Goal: Task Accomplishment & Management: Complete application form

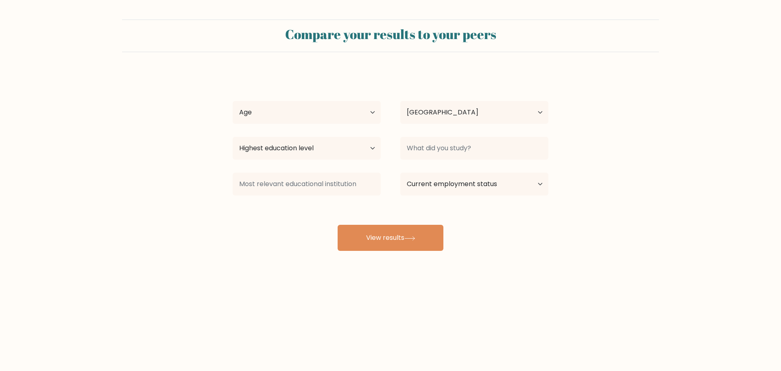
select select "US"
click at [394, 235] on button "View results" at bounding box center [391, 238] width 106 height 26
click at [304, 111] on select "Age Under 18 years old 18-24 years old 25-34 years old 35-44 years old 45-54 ye…" at bounding box center [307, 112] width 148 height 23
select select "25_34"
click at [233, 101] on select "Age Under 18 years old 18-24 years old 25-34 years old 35-44 years old 45-54 ye…" at bounding box center [307, 112] width 148 height 23
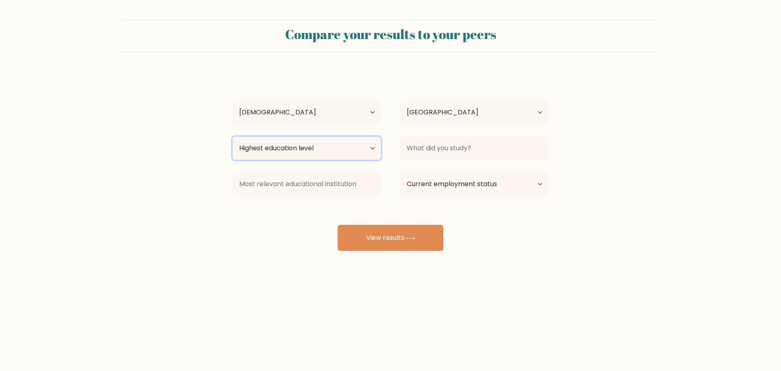
click at [297, 147] on select "Highest education level No schooling Primary Lower Secondary Upper Secondary Oc…" at bounding box center [307, 148] width 148 height 23
select select "bachelors_degree"
click at [233, 137] on select "Highest education level No schooling Primary Lower Secondary Upper Secondary Oc…" at bounding box center [307, 148] width 148 height 23
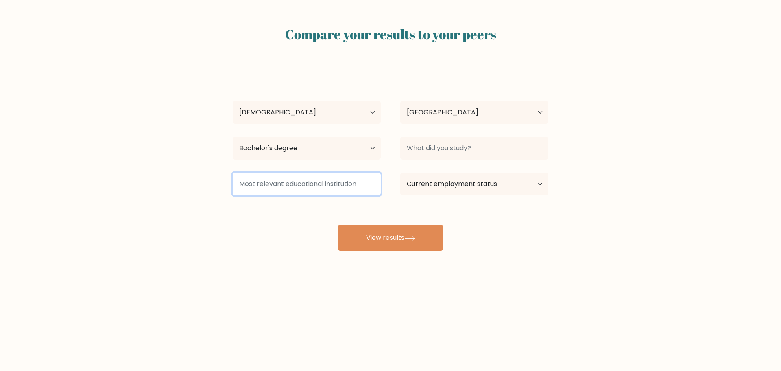
click at [330, 187] on input at bounding box center [307, 184] width 148 height 23
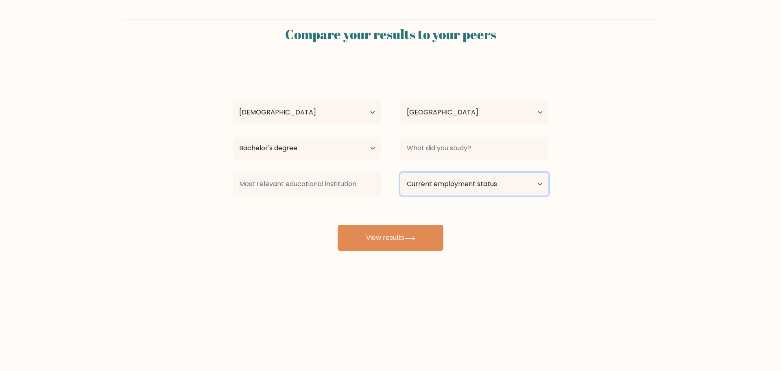
click at [455, 188] on select "Current employment status Employed Student Retired Other / prefer not to answer" at bounding box center [474, 184] width 148 height 23
click at [400, 173] on select "Current employment status Employed Student Retired Other / prefer not to answer" at bounding box center [474, 184] width 148 height 23
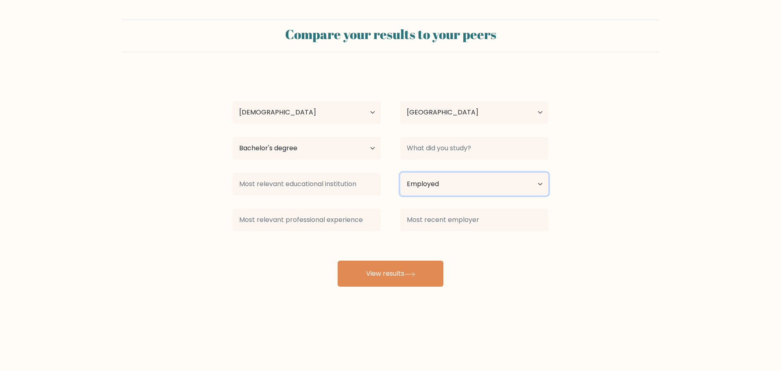
click at [438, 179] on select "Current employment status Employed Student Retired Other / prefer not to answer" at bounding box center [474, 184] width 148 height 23
select select "other"
click at [400, 173] on select "Current employment status Employed Student Retired Other / prefer not to answer" at bounding box center [474, 184] width 148 height 23
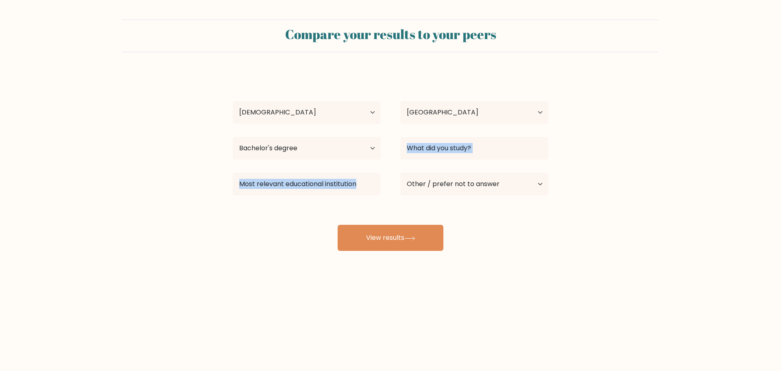
drag, startPoint x: 430, startPoint y: 240, endPoint x: 428, endPoint y: 141, distance: 99.3
click at [428, 141] on div "Blessing Akofiranmi Age Under 18 years old 18-24 years old 25-34 years old 35-4…" at bounding box center [391, 161] width 326 height 179
click at [510, 170] on div "Current employment status Employed Student Retired Other / prefer not to answer" at bounding box center [475, 183] width 168 height 29
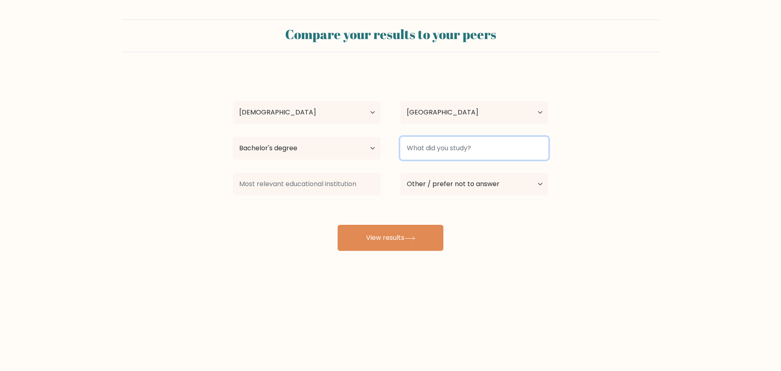
click at [441, 152] on input at bounding box center [474, 148] width 148 height 23
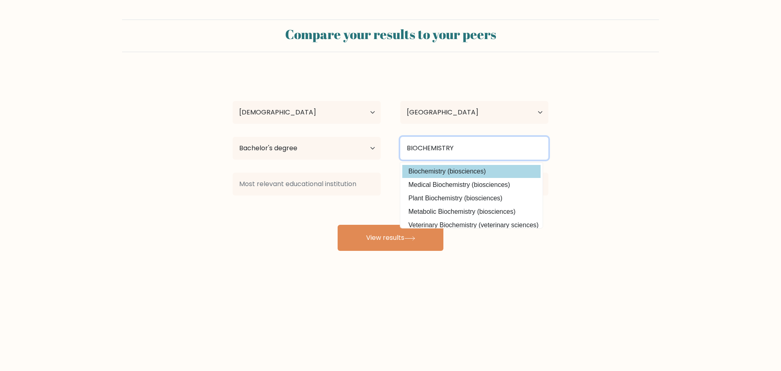
type input "BIOCHEMISTRY"
click at [456, 174] on div "Blessing Akofiranmi Age Under 18 years old 18-24 years old 25-34 years old 35-4…" at bounding box center [391, 161] width 326 height 179
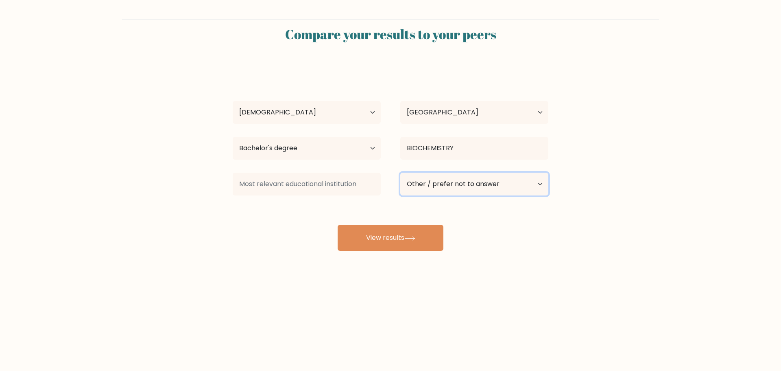
click at [441, 188] on select "Current employment status Employed Student Retired Other / prefer not to answer" at bounding box center [474, 184] width 148 height 23
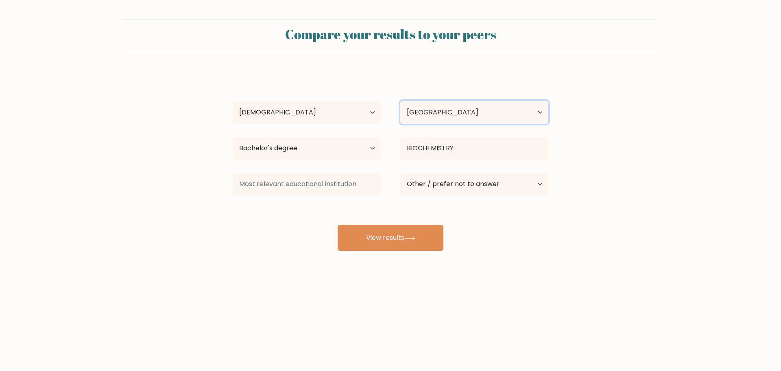
click at [467, 103] on select "Country Afghanistan Albania Algeria American Samoa Andorra Angola Anguilla Anta…" at bounding box center [474, 112] width 148 height 23
select select "NG"
click at [400, 101] on select "Country Afghanistan Albania Algeria American Samoa Andorra Angola Anguilla Anta…" at bounding box center [474, 112] width 148 height 23
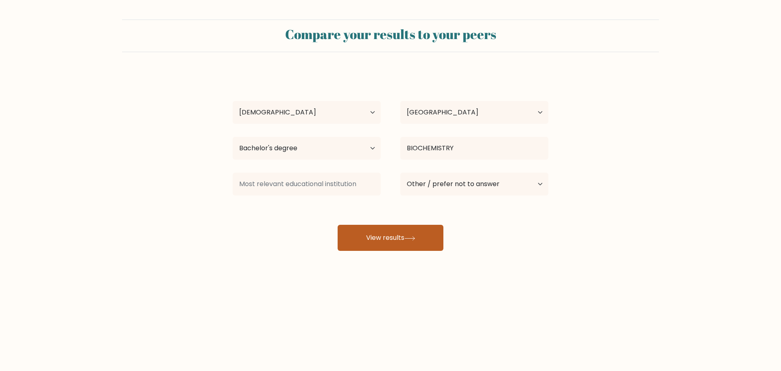
click at [357, 234] on button "View results" at bounding box center [391, 238] width 106 height 26
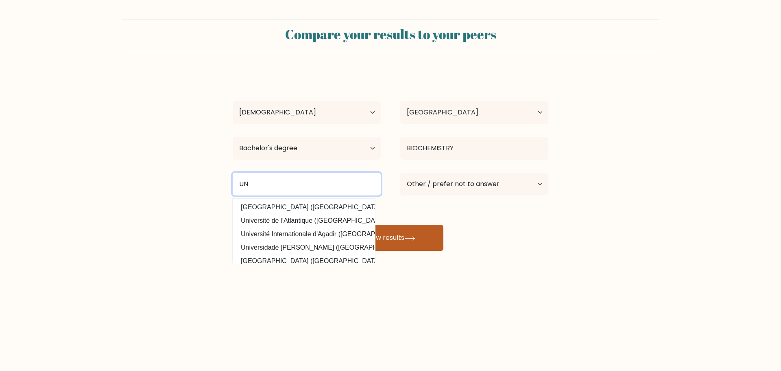
type input "U"
type input "m"
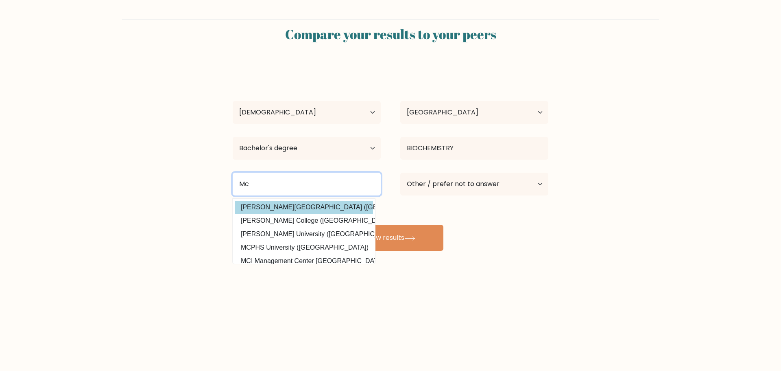
type input "Mc"
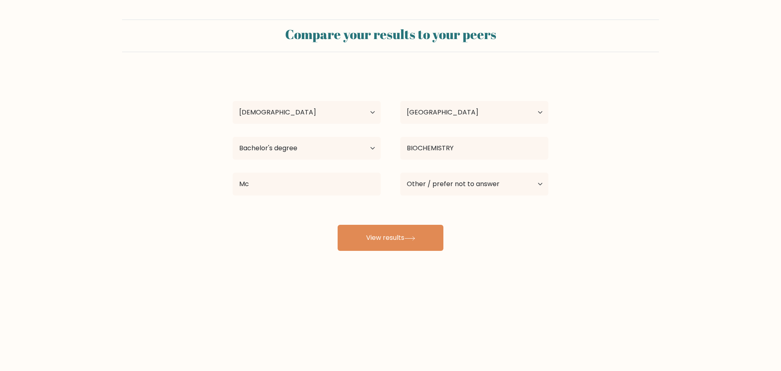
click at [348, 212] on div "Blessing Akofiranmi Age Under 18 years old 18-24 years old 25-34 years old 35-4…" at bounding box center [391, 161] width 326 height 179
click at [365, 249] on button "View results" at bounding box center [391, 238] width 106 height 26
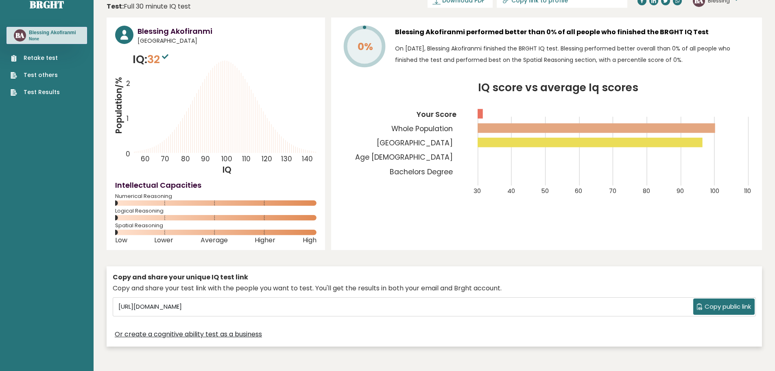
scroll to position [17, 0]
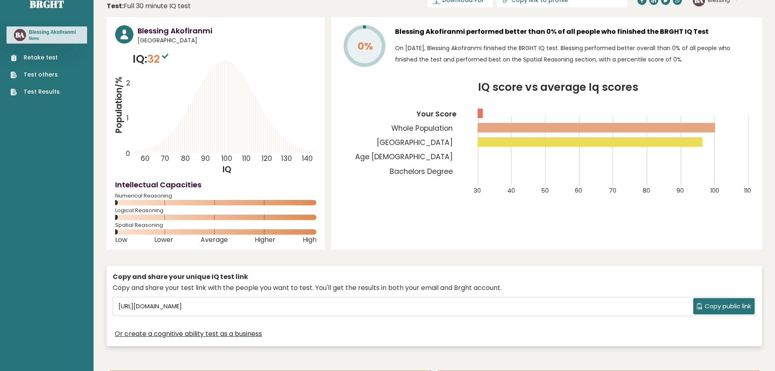
click at [52, 61] on link "Retake test" at bounding box center [35, 57] width 49 height 9
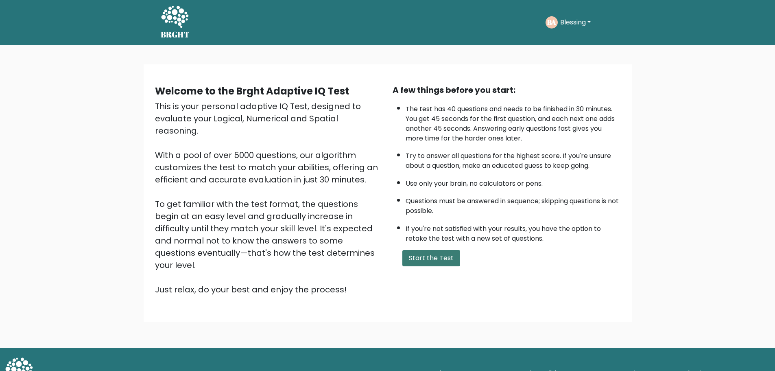
click at [415, 257] on button "Start the Test" at bounding box center [431, 258] width 58 height 16
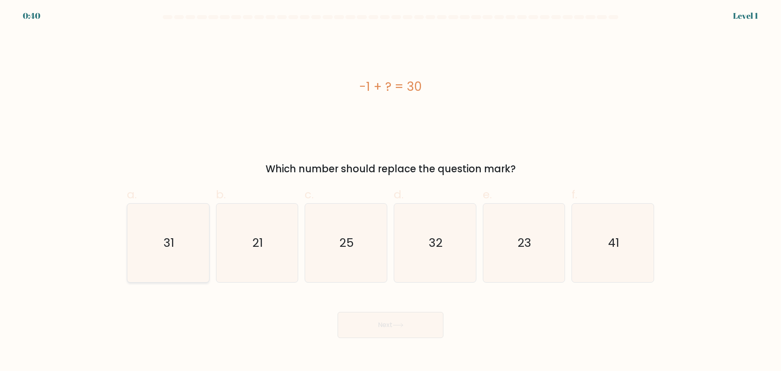
click at [186, 249] on icon "31" at bounding box center [168, 242] width 79 height 79
click at [391, 191] on input "a. 31" at bounding box center [391, 188] width 0 height 5
radio input "true"
click at [393, 321] on button "Next" at bounding box center [391, 325] width 106 height 26
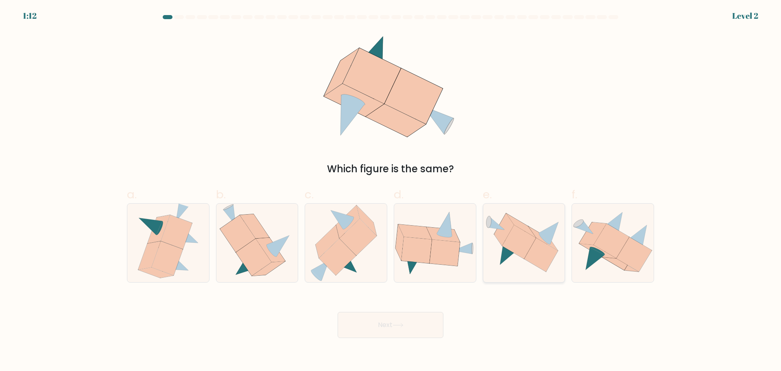
click at [536, 262] on icon at bounding box center [541, 255] width 34 height 34
click at [391, 191] on input "e." at bounding box center [391, 188] width 0 height 5
radio input "true"
click at [382, 325] on button "Next" at bounding box center [391, 325] width 106 height 26
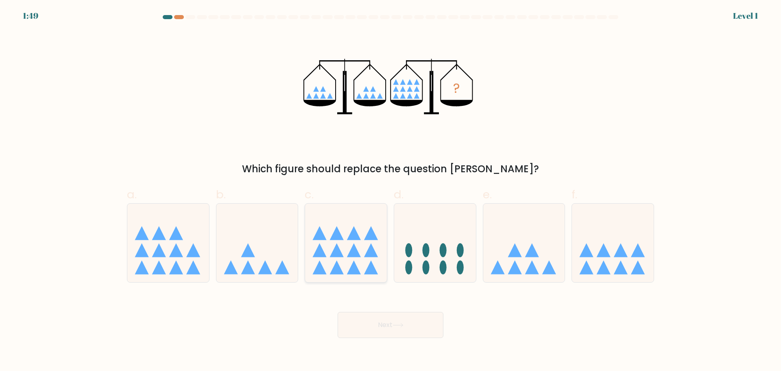
click at [339, 245] on icon at bounding box center [346, 243] width 82 height 68
click at [391, 191] on input "c." at bounding box center [391, 188] width 0 height 5
radio input "true"
click at [398, 329] on button "Next" at bounding box center [391, 325] width 106 height 26
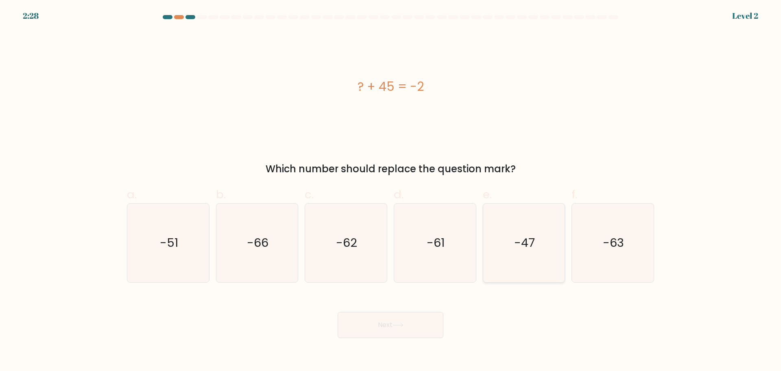
click at [520, 261] on icon "-47" at bounding box center [524, 242] width 79 height 79
click at [391, 191] on input "e. -47" at bounding box center [391, 188] width 0 height 5
radio input "true"
click at [386, 323] on button "Next" at bounding box center [391, 325] width 106 height 26
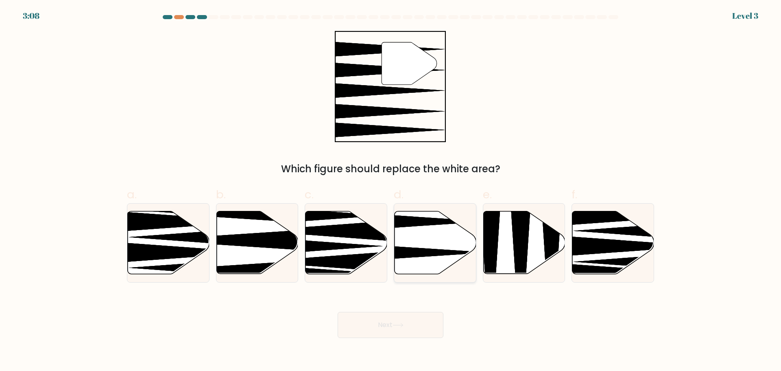
click at [434, 248] on icon at bounding box center [436, 242] width 82 height 63
click at [391, 191] on input "d." at bounding box center [391, 188] width 0 height 5
radio input "true"
click at [410, 320] on button "Next" at bounding box center [391, 325] width 106 height 26
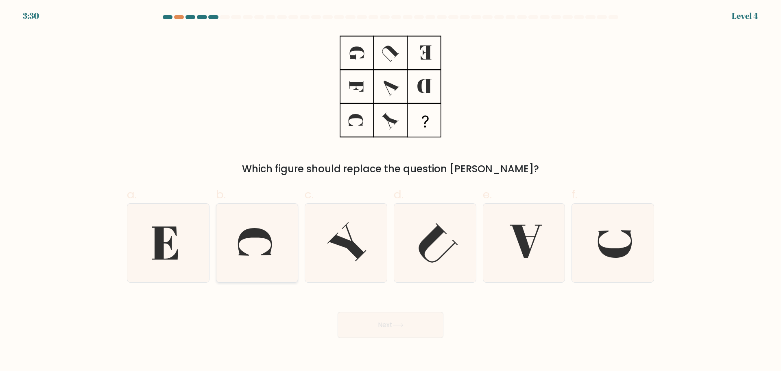
click at [262, 272] on icon at bounding box center [257, 242] width 79 height 79
click at [391, 191] on input "b." at bounding box center [391, 188] width 0 height 5
radio input "true"
click at [385, 324] on button "Next" at bounding box center [391, 325] width 106 height 26
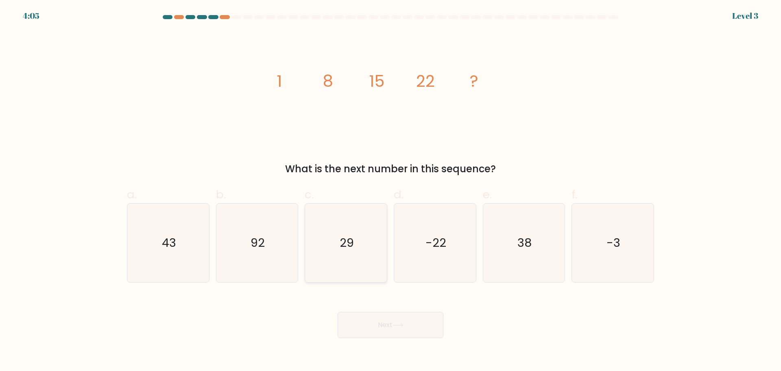
click at [376, 257] on icon "29" at bounding box center [346, 242] width 79 height 79
click at [391, 191] on input "c. 29" at bounding box center [391, 188] width 0 height 5
radio input "true"
click at [371, 328] on button "Next" at bounding box center [391, 325] width 106 height 26
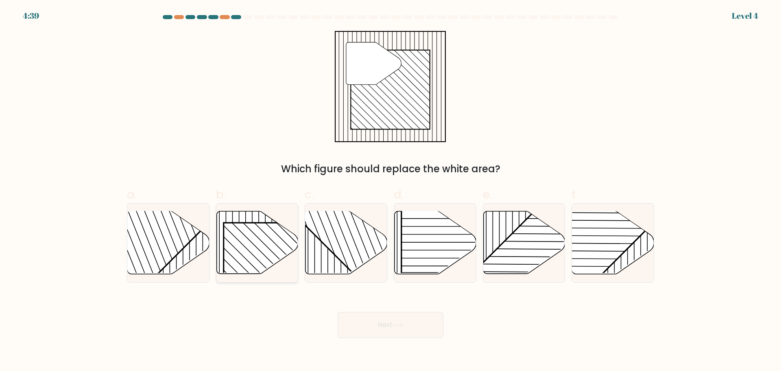
click at [250, 232] on rect at bounding box center [281, 281] width 117 height 117
click at [391, 191] on input "b." at bounding box center [391, 188] width 0 height 5
radio input "true"
click at [376, 326] on button "Next" at bounding box center [391, 325] width 106 height 26
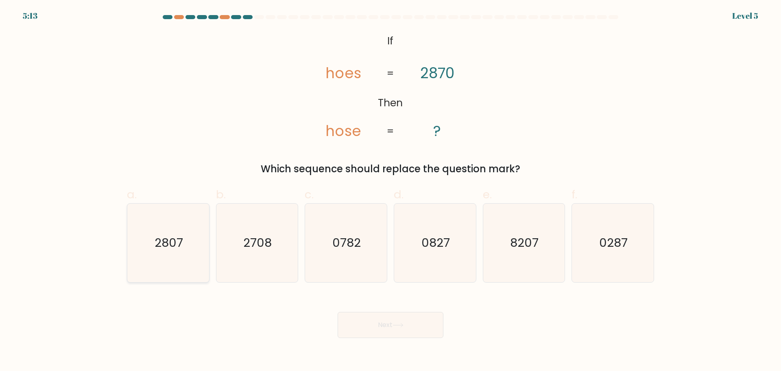
click at [166, 244] on text "2807" at bounding box center [169, 242] width 28 height 16
click at [391, 191] on input "a. 2807" at bounding box center [391, 188] width 0 height 5
radio input "true"
click at [374, 318] on button "Next" at bounding box center [391, 325] width 106 height 26
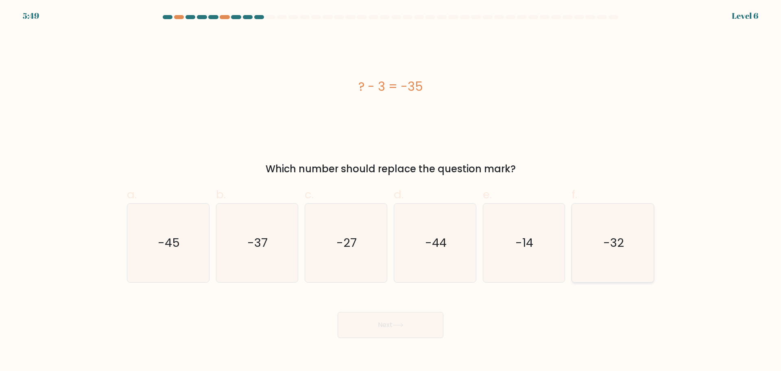
click at [608, 235] on text "-32" at bounding box center [613, 242] width 21 height 16
click at [391, 191] on input "f. -32" at bounding box center [391, 188] width 0 height 5
radio input "true"
click at [410, 328] on button "Next" at bounding box center [391, 325] width 106 height 26
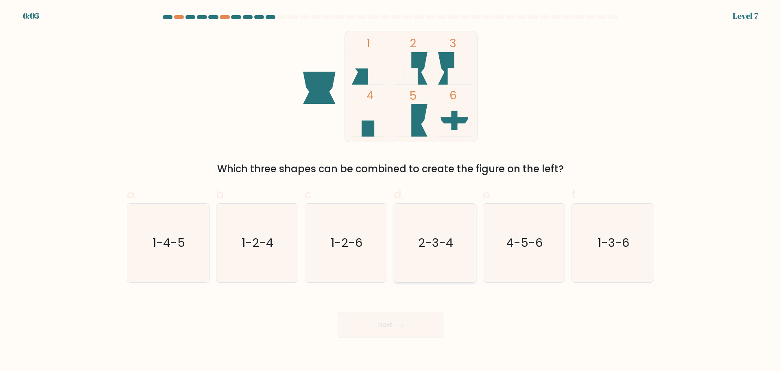
click at [449, 280] on icon "2-3-4" at bounding box center [435, 242] width 79 height 79
click at [391, 191] on input "d. 2-3-4" at bounding box center [391, 188] width 0 height 5
radio input "true"
click at [377, 329] on button "Next" at bounding box center [391, 325] width 106 height 26
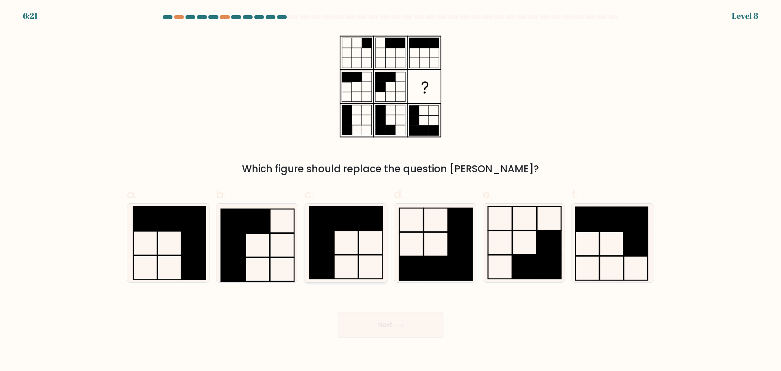
click at [355, 232] on icon at bounding box center [346, 242] width 79 height 79
click at [391, 191] on input "c." at bounding box center [391, 188] width 0 height 5
radio input "true"
click at [384, 325] on button "Next" at bounding box center [391, 325] width 106 height 26
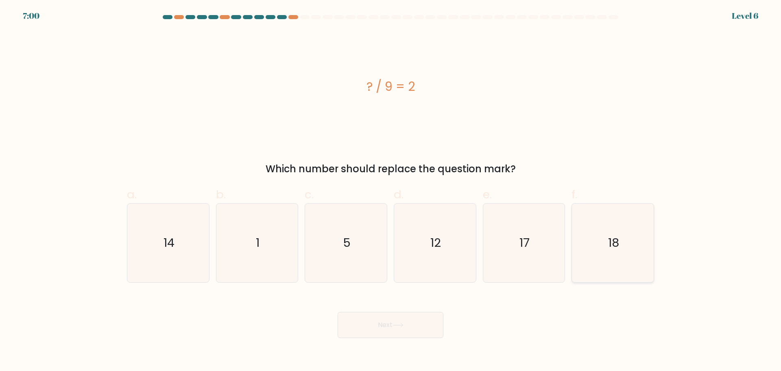
click at [615, 248] on text "18" at bounding box center [613, 242] width 11 height 16
click at [391, 191] on input "f. 18" at bounding box center [391, 188] width 0 height 5
radio input "true"
click at [387, 325] on button "Next" at bounding box center [391, 325] width 106 height 26
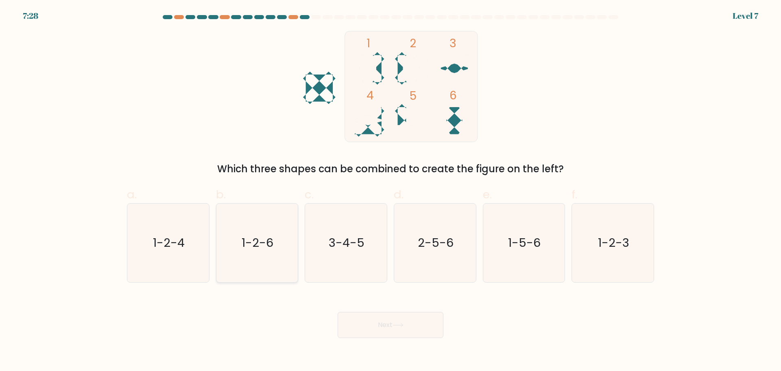
click at [260, 238] on text "1-2-6" at bounding box center [258, 242] width 32 height 16
click at [391, 191] on input "b. 1-2-6" at bounding box center [391, 188] width 0 height 5
radio input "true"
click at [377, 323] on button "Next" at bounding box center [391, 325] width 106 height 26
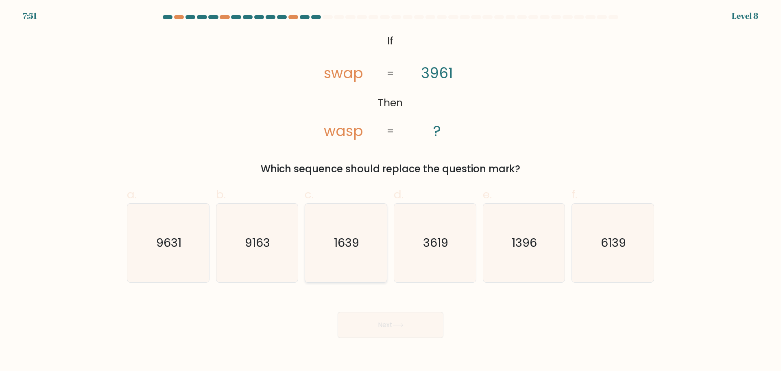
click at [338, 262] on icon "1639" at bounding box center [346, 242] width 79 height 79
click at [391, 191] on input "c. 1639" at bounding box center [391, 188] width 0 height 5
radio input "true"
click at [373, 326] on button "Next" at bounding box center [391, 325] width 106 height 26
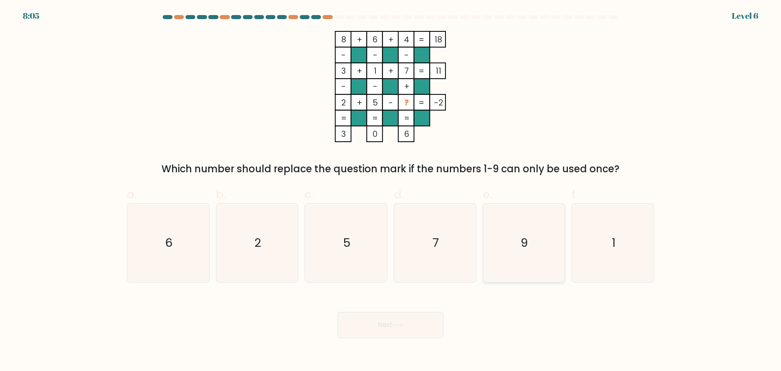
click at [518, 240] on icon "9" at bounding box center [524, 242] width 79 height 79
click at [391, 191] on input "e. 9" at bounding box center [391, 188] width 0 height 5
radio input "true"
click at [393, 323] on button "Next" at bounding box center [391, 325] width 106 height 26
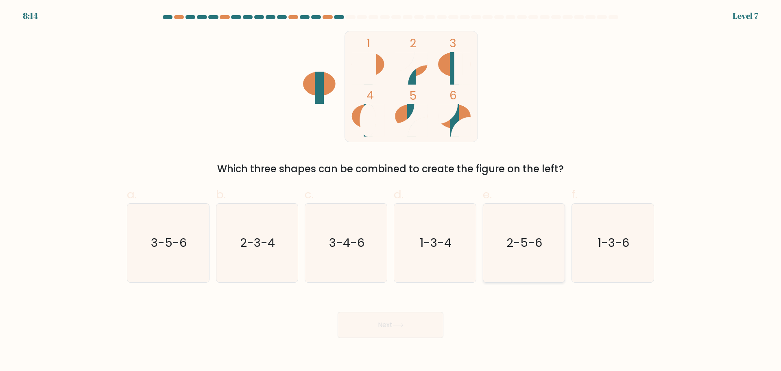
click at [536, 238] on text "2-5-6" at bounding box center [525, 242] width 36 height 16
click at [391, 191] on input "e. 2-5-6" at bounding box center [391, 188] width 0 height 5
radio input "true"
click at [392, 325] on button "Next" at bounding box center [391, 325] width 106 height 26
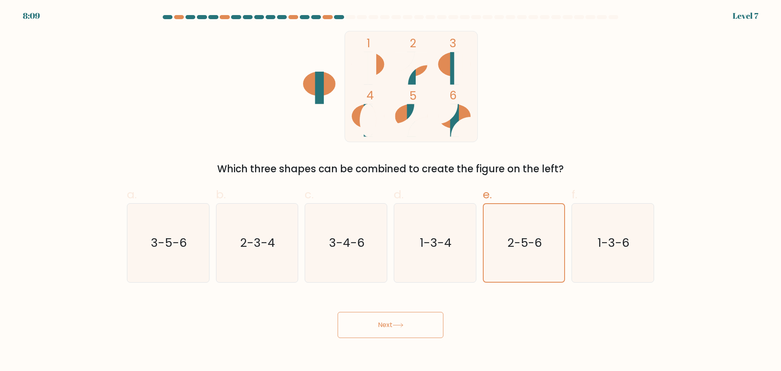
click at [379, 325] on button "Next" at bounding box center [391, 325] width 106 height 26
click at [500, 256] on icon "2-5-6" at bounding box center [524, 243] width 78 height 78
click at [391, 191] on input "e. 2-5-6" at bounding box center [391, 188] width 0 height 5
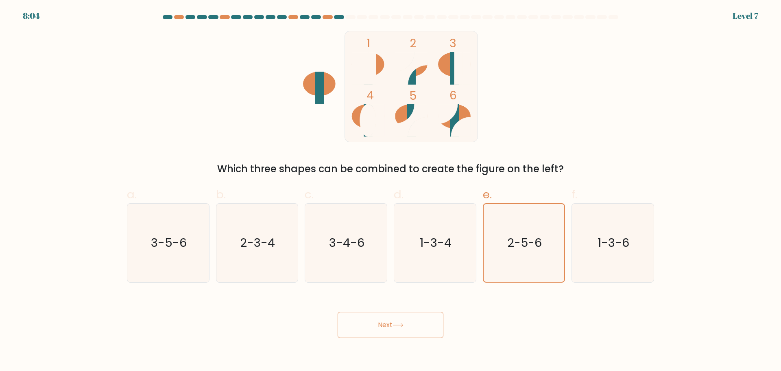
click at [389, 328] on button "Next" at bounding box center [391, 325] width 106 height 26
drag, startPoint x: 389, startPoint y: 328, endPoint x: 400, endPoint y: 324, distance: 10.8
click at [400, 324] on button "Next" at bounding box center [391, 325] width 106 height 26
click at [400, 324] on icon at bounding box center [398, 325] width 11 height 4
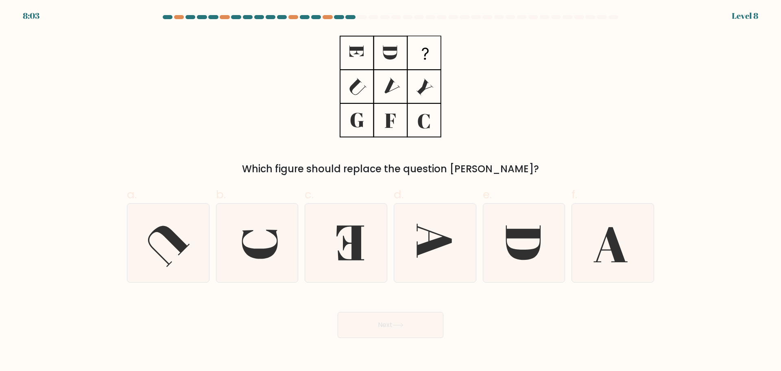
click at [400, 324] on icon at bounding box center [398, 325] width 11 height 4
click at [443, 233] on icon at bounding box center [435, 242] width 79 height 79
click at [391, 191] on input "d." at bounding box center [391, 188] width 0 height 5
radio input "true"
click at [387, 333] on button "Next" at bounding box center [391, 325] width 106 height 26
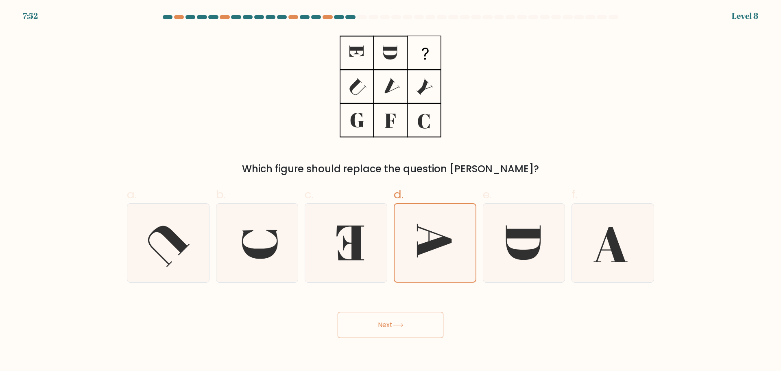
click at [382, 327] on button "Next" at bounding box center [391, 325] width 106 height 26
click at [404, 326] on icon at bounding box center [398, 325] width 11 height 4
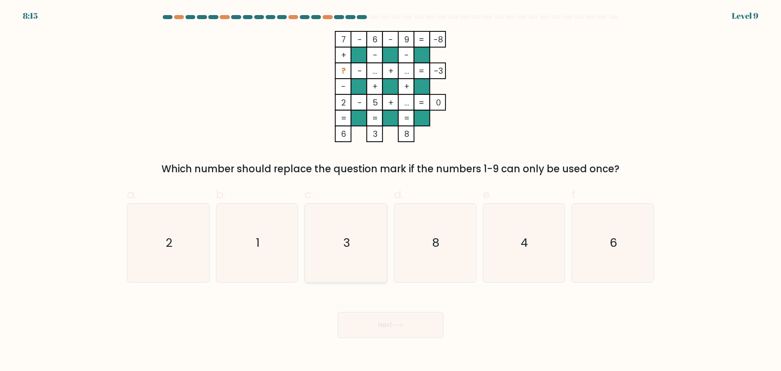
click at [366, 247] on icon "3" at bounding box center [346, 242] width 79 height 79
click at [391, 191] on input "c. 3" at bounding box center [391, 188] width 0 height 5
radio input "true"
click at [387, 325] on button "Next" at bounding box center [391, 325] width 106 height 26
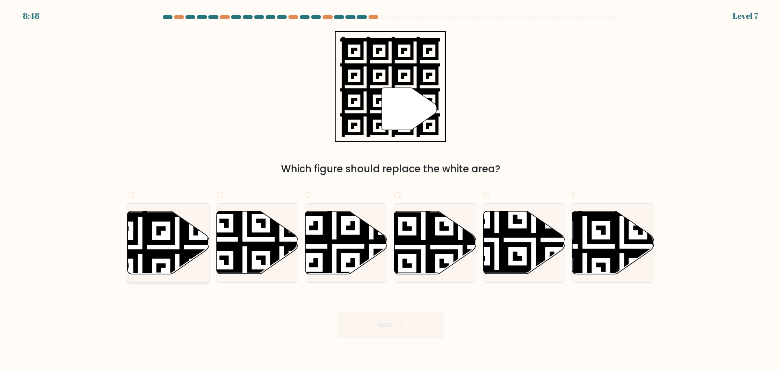
click at [162, 243] on icon at bounding box center [140, 209] width 148 height 148
click at [391, 191] on input "a." at bounding box center [391, 188] width 0 height 5
radio input "true"
click at [405, 334] on button "Next" at bounding box center [391, 325] width 106 height 26
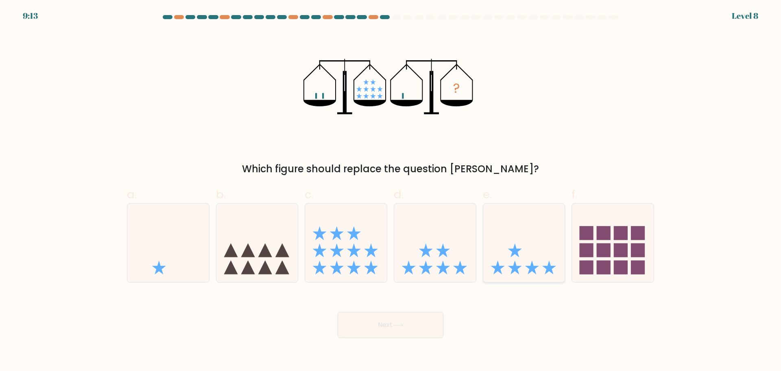
click at [500, 258] on icon at bounding box center [524, 243] width 82 height 68
click at [391, 191] on input "e." at bounding box center [391, 188] width 0 height 5
radio input "true"
click at [381, 331] on button "Next" at bounding box center [391, 325] width 106 height 26
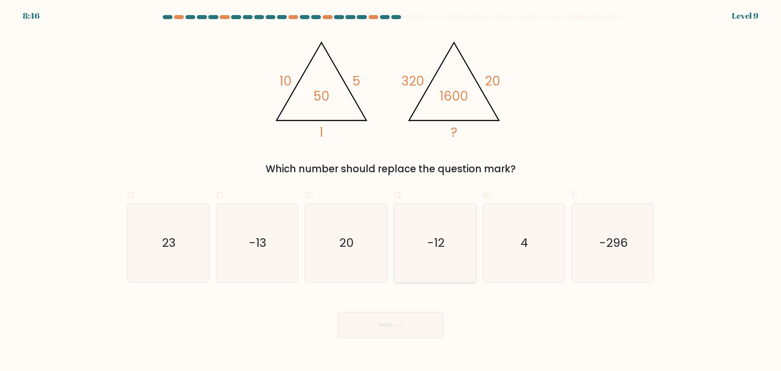
click at [459, 264] on icon "-12" at bounding box center [435, 242] width 79 height 79
click at [391, 191] on input "d. -12" at bounding box center [391, 188] width 0 height 5
radio input "true"
click at [388, 330] on button "Next" at bounding box center [391, 325] width 106 height 26
click at [385, 322] on button "Next" at bounding box center [391, 325] width 106 height 26
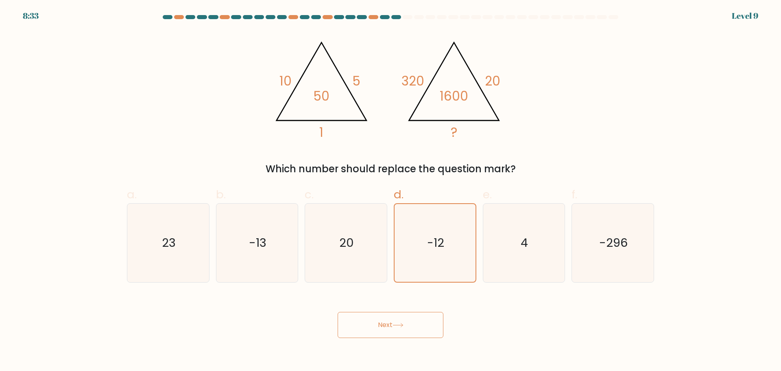
click at [384, 323] on button "Next" at bounding box center [391, 325] width 106 height 26
click at [383, 324] on button "Next" at bounding box center [391, 325] width 106 height 26
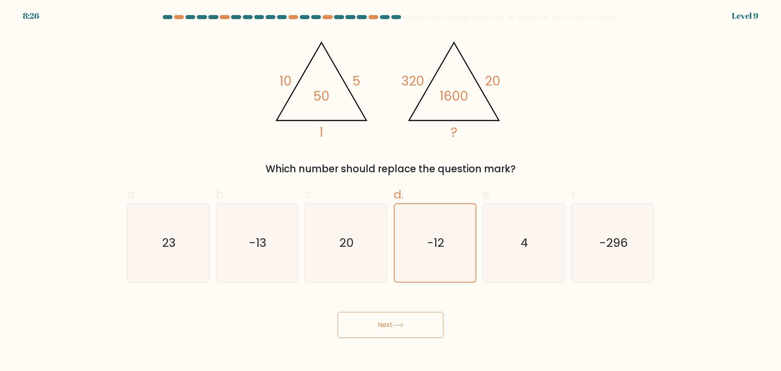
click at [383, 324] on button "Next" at bounding box center [391, 325] width 106 height 26
click at [415, 332] on button "Next" at bounding box center [391, 325] width 106 height 26
click at [614, 218] on icon "-296" at bounding box center [613, 242] width 79 height 79
click at [391, 191] on input "f. -296" at bounding box center [391, 188] width 0 height 5
radio input "true"
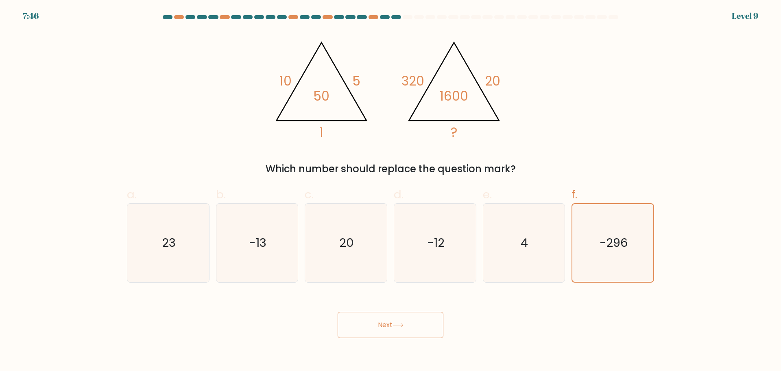
click at [384, 324] on button "Next" at bounding box center [391, 325] width 106 height 26
click at [186, 245] on icon "23" at bounding box center [168, 242] width 79 height 79
click at [391, 191] on input "a. 23" at bounding box center [391, 188] width 0 height 5
radio input "true"
click at [249, 251] on icon "-13" at bounding box center [257, 242] width 79 height 79
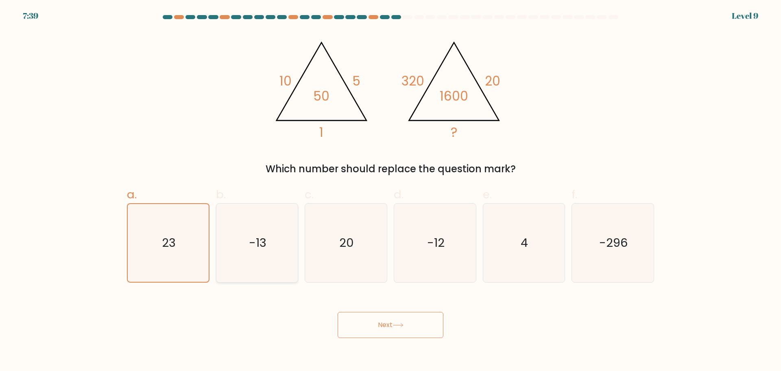
click at [391, 191] on input "b. -13" at bounding box center [391, 188] width 0 height 5
radio input "true"
click at [387, 323] on button "Next" at bounding box center [391, 325] width 106 height 26
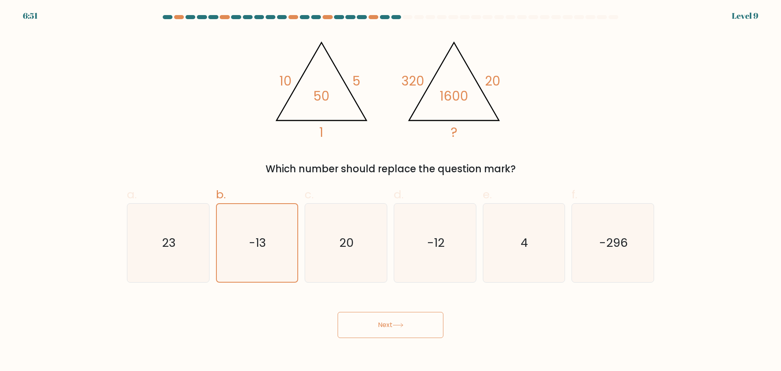
click at [387, 323] on button "Next" at bounding box center [391, 325] width 106 height 26
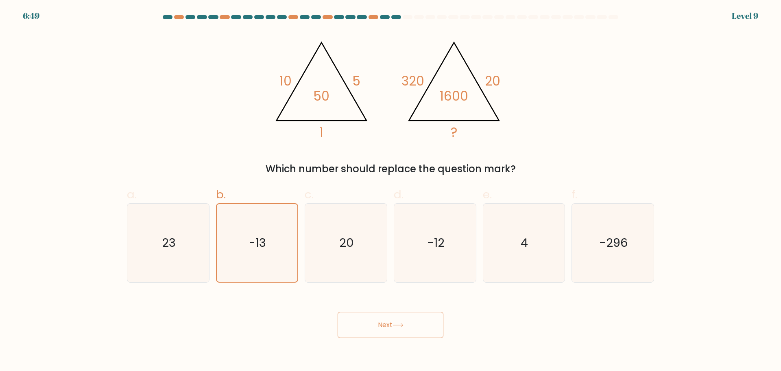
click at [387, 323] on button "Next" at bounding box center [391, 325] width 106 height 26
click at [338, 312] on button "Next" at bounding box center [391, 325] width 106 height 26
click at [387, 323] on button "Next" at bounding box center [391, 325] width 106 height 26
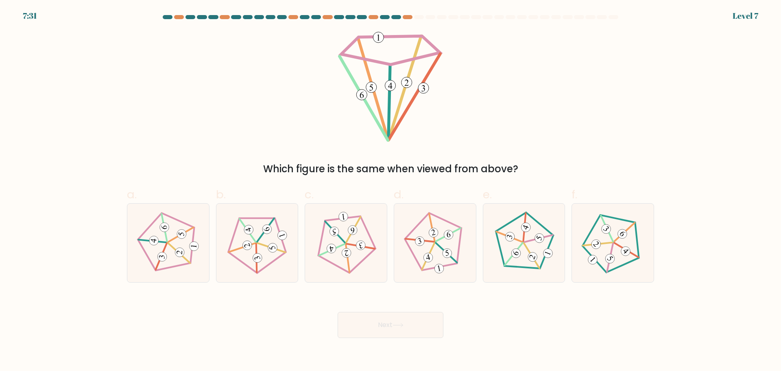
click at [435, 250] on icon at bounding box center [435, 242] width 63 height 63
click at [391, 191] on input "d." at bounding box center [391, 188] width 0 height 5
radio input "true"
click at [170, 249] on icon at bounding box center [168, 242] width 63 height 63
click at [391, 191] on input "a." at bounding box center [391, 188] width 0 height 5
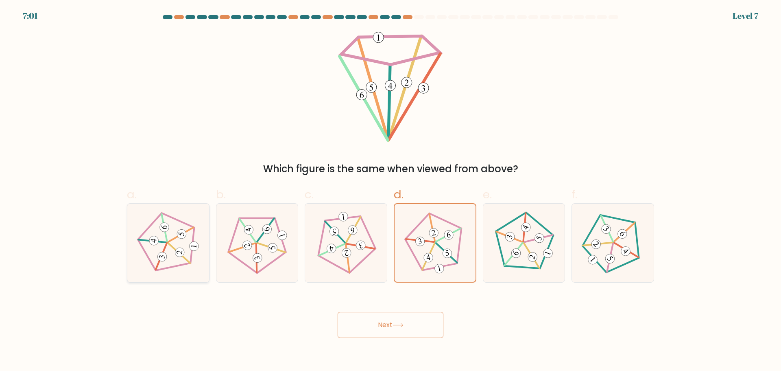
radio input "true"
click at [400, 330] on button "Next" at bounding box center [391, 325] width 106 height 26
click at [391, 321] on button "Next" at bounding box center [391, 325] width 106 height 26
click at [381, 325] on button "Next" at bounding box center [391, 325] width 106 height 26
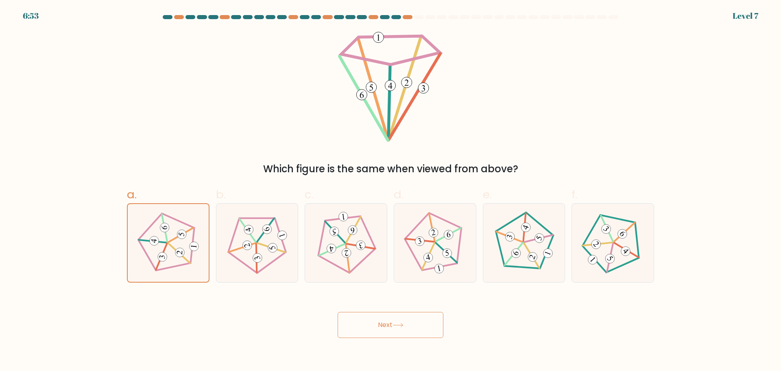
click at [381, 325] on button "Next" at bounding box center [391, 325] width 106 height 26
click at [407, 325] on button "Next" at bounding box center [391, 325] width 106 height 26
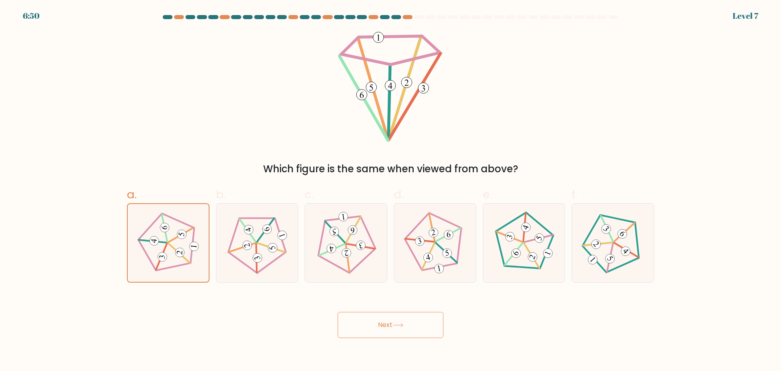
click at [388, 325] on button "Next" at bounding box center [391, 325] width 106 height 26
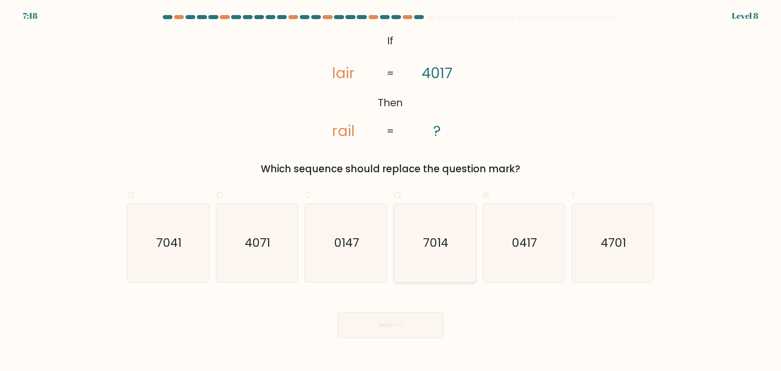
click at [426, 267] on icon "7014" at bounding box center [435, 242] width 79 height 79
click at [391, 191] on input "d. 7014" at bounding box center [391, 188] width 0 height 5
radio input "true"
click at [393, 320] on button "Next" at bounding box center [391, 325] width 106 height 26
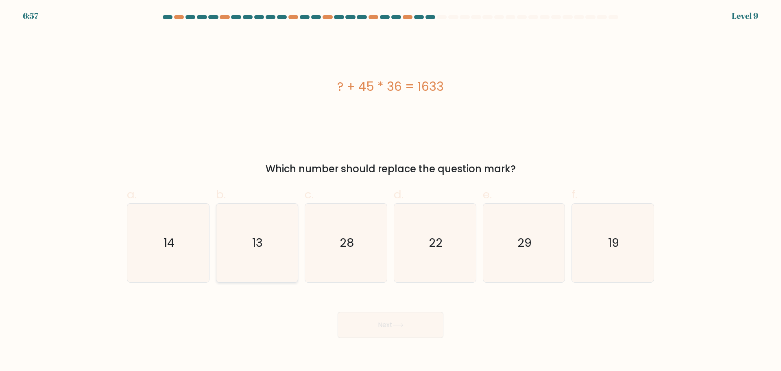
click at [228, 214] on icon "13" at bounding box center [257, 242] width 79 height 79
click at [391, 191] on input "b. 13" at bounding box center [391, 188] width 0 height 5
radio input "true"
click at [387, 327] on button "Next" at bounding box center [391, 325] width 106 height 26
click at [381, 328] on button "Next" at bounding box center [391, 325] width 106 height 26
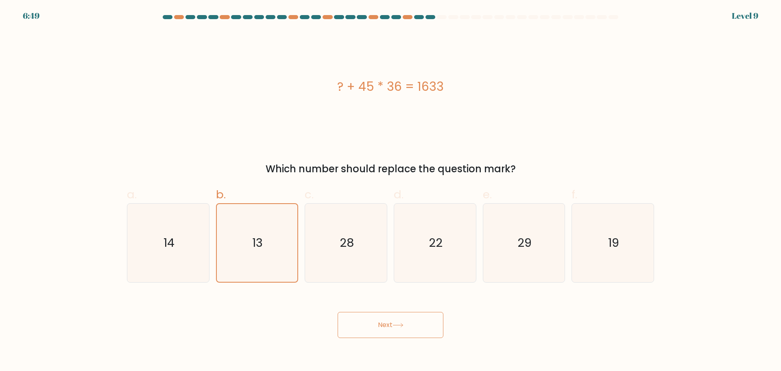
click at [387, 326] on button "Next" at bounding box center [391, 325] width 106 height 26
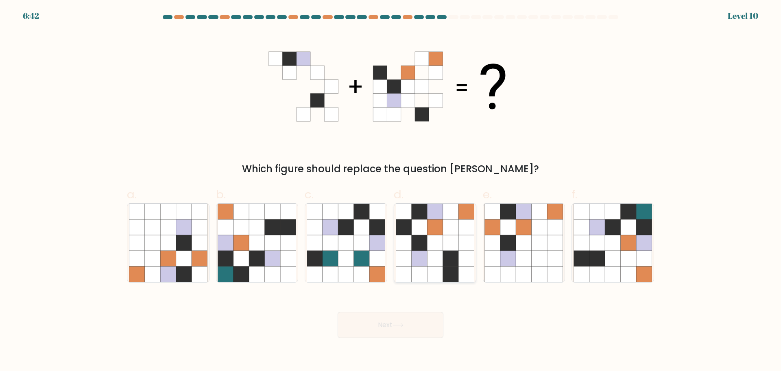
click at [459, 242] on icon at bounding box center [466, 242] width 15 height 15
click at [391, 191] on input "d." at bounding box center [391, 188] width 0 height 5
radio input "true"
click at [389, 326] on button "Next" at bounding box center [391, 325] width 106 height 26
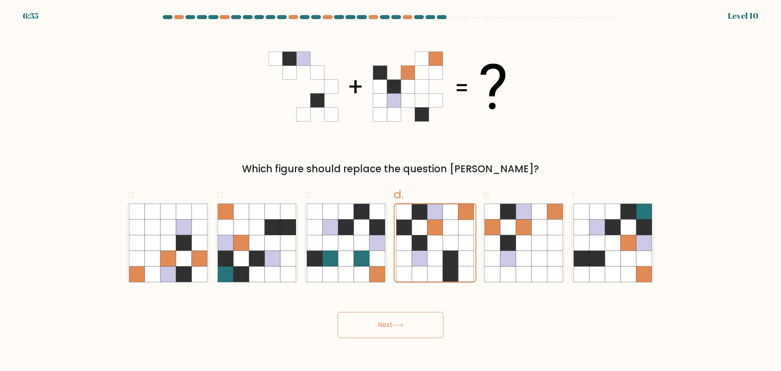
click at [389, 326] on button "Next" at bounding box center [391, 325] width 106 height 26
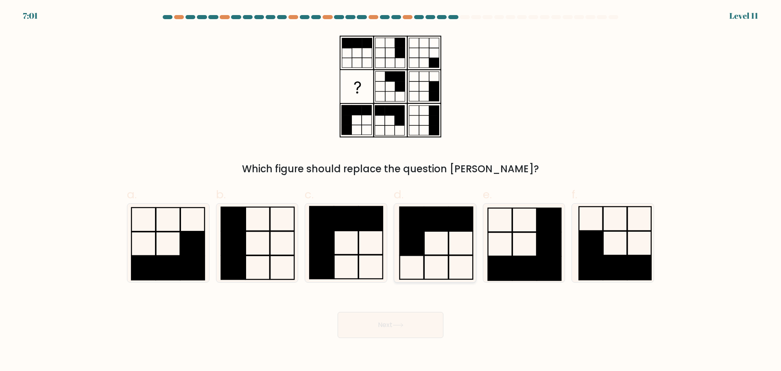
click at [406, 234] on rect at bounding box center [412, 243] width 24 height 24
click at [391, 191] on input "d." at bounding box center [391, 188] width 0 height 5
radio input "true"
click at [409, 329] on button "Next" at bounding box center [391, 325] width 106 height 26
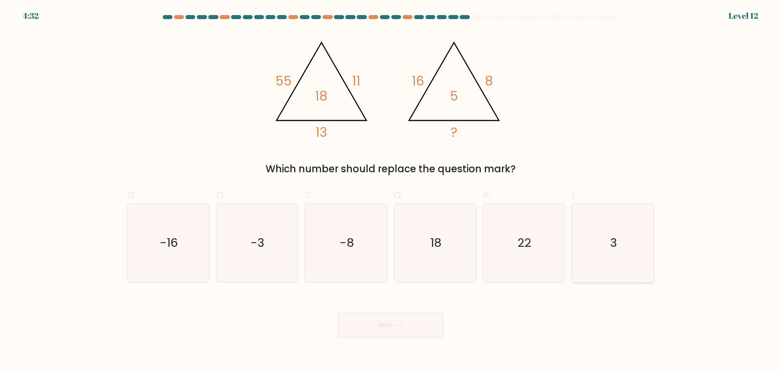
click at [596, 244] on icon "3" at bounding box center [613, 242] width 79 height 79
click at [391, 191] on input "f. 3" at bounding box center [391, 188] width 0 height 5
radio input "true"
click at [369, 322] on button "Next" at bounding box center [391, 325] width 106 height 26
click at [380, 326] on button "Next" at bounding box center [391, 325] width 106 height 26
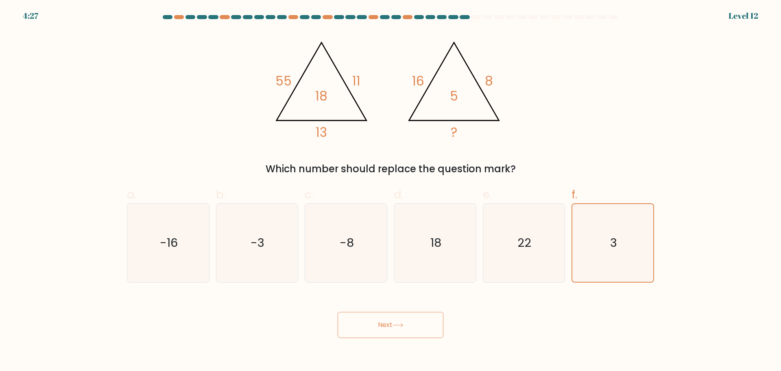
click at [380, 326] on button "Next" at bounding box center [391, 325] width 106 height 26
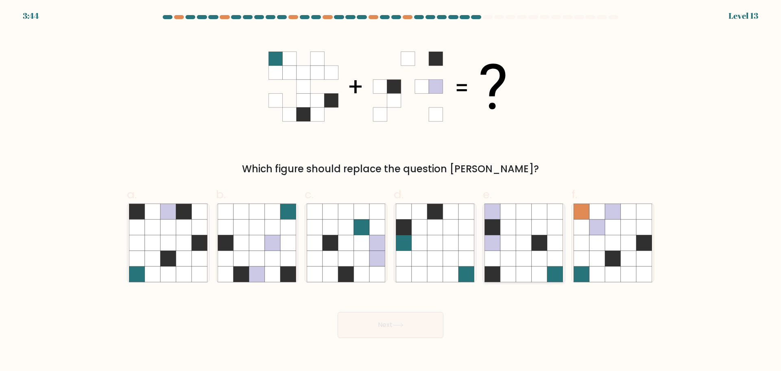
click at [527, 264] on icon at bounding box center [523, 257] width 15 height 15
click at [391, 191] on input "e." at bounding box center [391, 188] width 0 height 5
radio input "true"
click at [391, 327] on button "Next" at bounding box center [391, 325] width 106 height 26
click at [384, 326] on button "Next" at bounding box center [391, 325] width 106 height 26
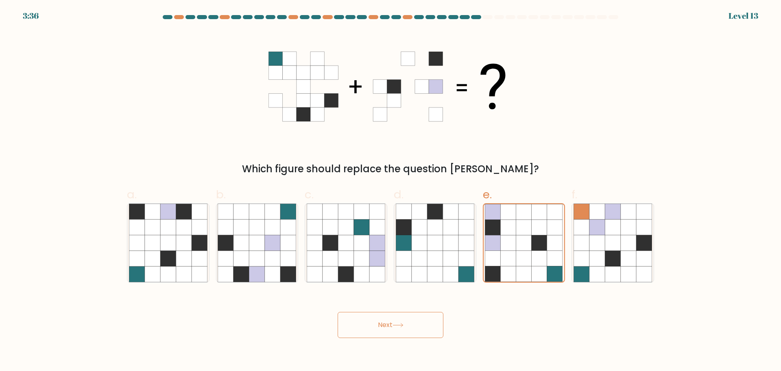
click at [384, 326] on button "Next" at bounding box center [391, 325] width 106 height 26
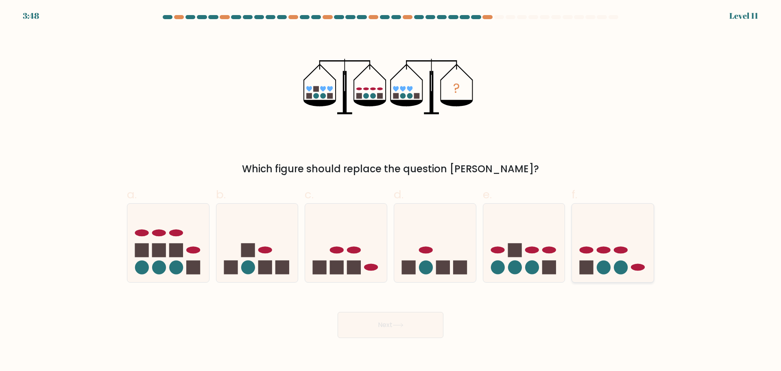
click at [615, 258] on icon at bounding box center [613, 243] width 82 height 68
click at [391, 191] on input "f." at bounding box center [391, 188] width 0 height 5
radio input "true"
click at [384, 325] on button "Next" at bounding box center [391, 325] width 106 height 26
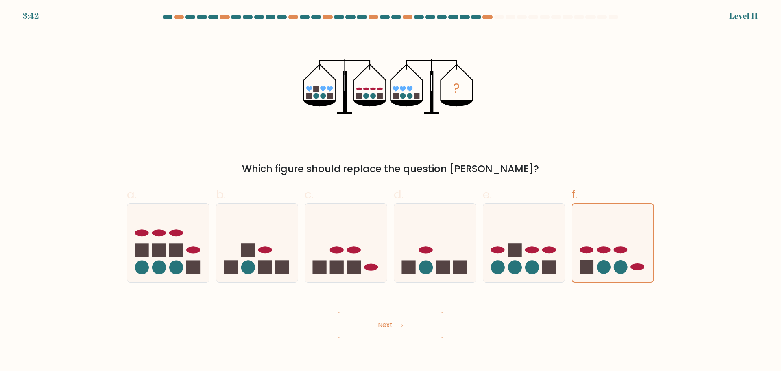
click at [384, 325] on button "Next" at bounding box center [391, 325] width 106 height 26
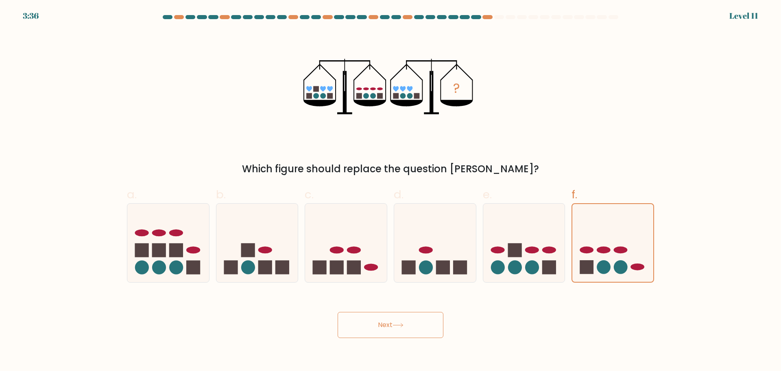
click at [384, 325] on button "Next" at bounding box center [391, 325] width 106 height 26
click at [386, 322] on button "Next" at bounding box center [391, 325] width 106 height 26
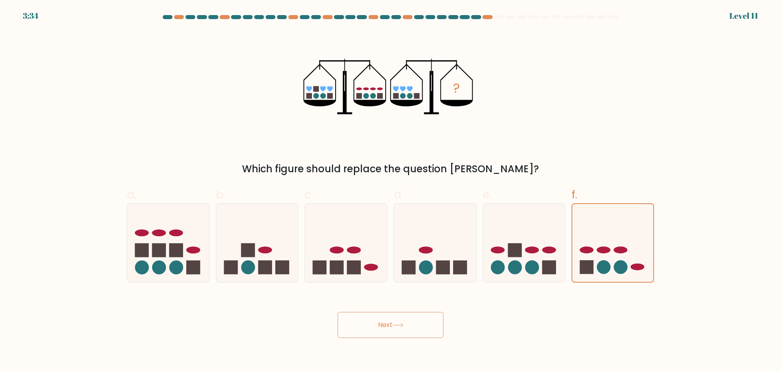
click at [386, 322] on button "Next" at bounding box center [391, 325] width 106 height 26
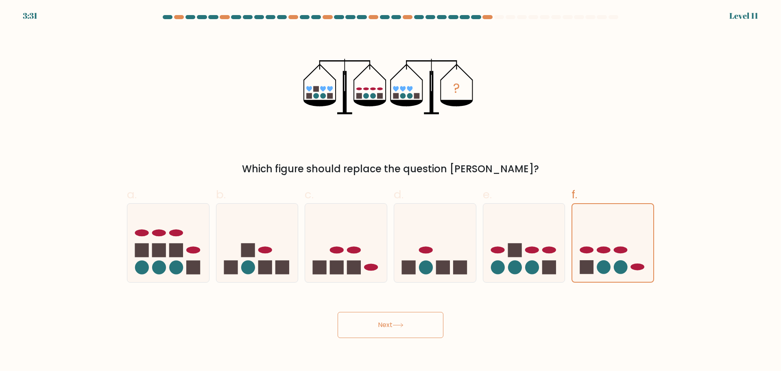
click at [386, 322] on button "Next" at bounding box center [391, 325] width 106 height 26
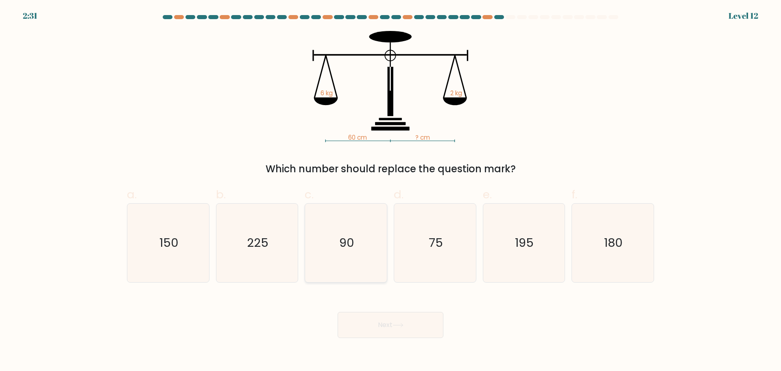
click at [364, 252] on icon "90" at bounding box center [346, 242] width 79 height 79
click at [391, 191] on input "c. 90" at bounding box center [391, 188] width 0 height 5
radio input "true"
click at [389, 323] on button "Next" at bounding box center [391, 325] width 106 height 26
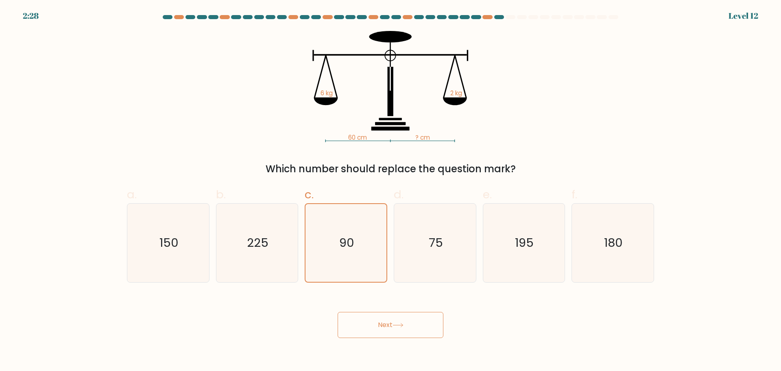
click at [389, 323] on button "Next" at bounding box center [391, 325] width 106 height 26
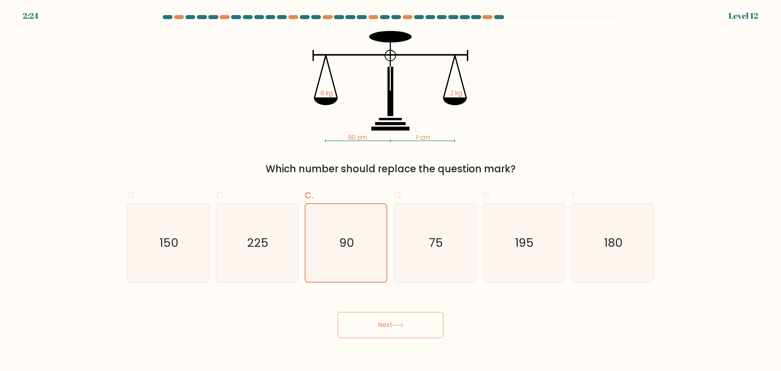
click at [389, 323] on button "Next" at bounding box center [391, 325] width 106 height 26
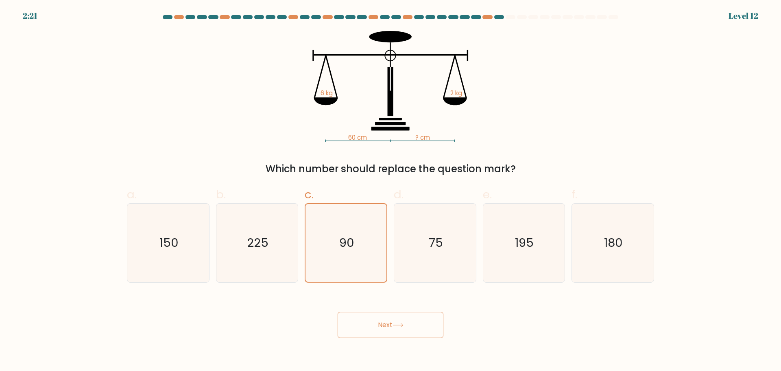
click at [389, 323] on button "Next" at bounding box center [391, 325] width 106 height 26
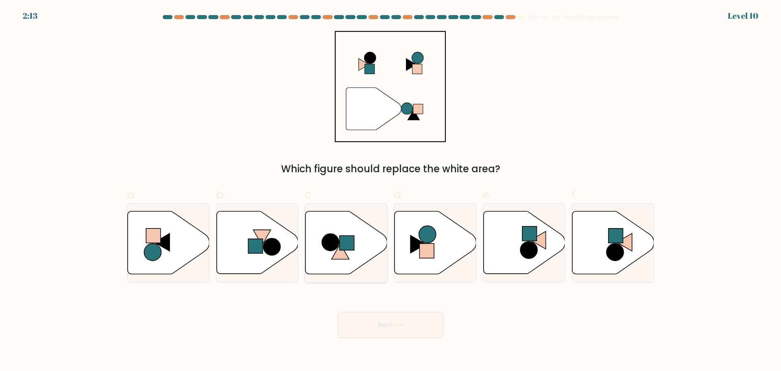
click at [339, 236] on icon at bounding box center [347, 242] width 82 height 63
click at [391, 191] on input "c." at bounding box center [391, 188] width 0 height 5
radio input "true"
click at [380, 321] on button "Next" at bounding box center [391, 325] width 106 height 26
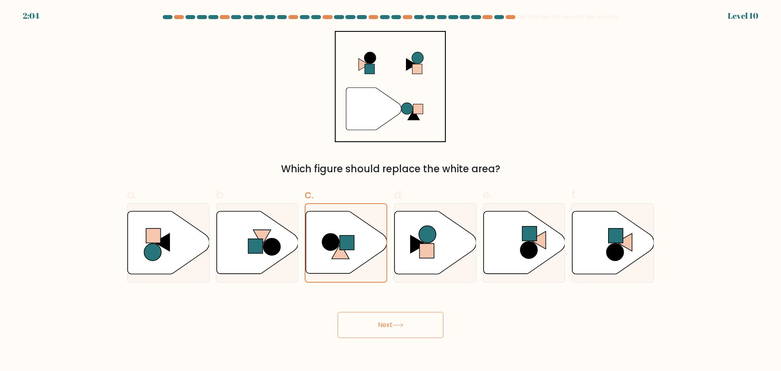
click at [380, 321] on button "Next" at bounding box center [391, 325] width 106 height 26
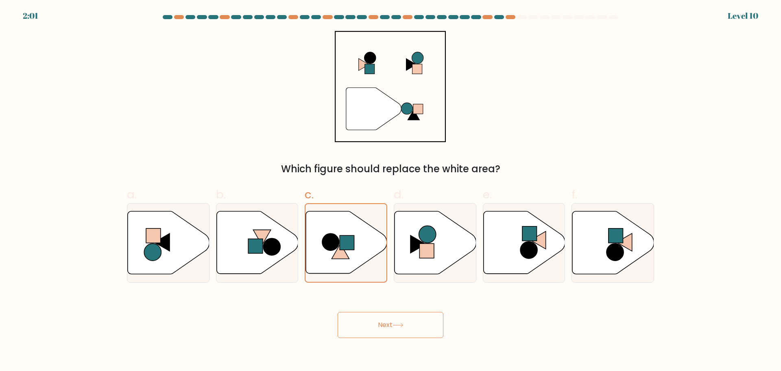
click at [380, 321] on button "Next" at bounding box center [391, 325] width 106 height 26
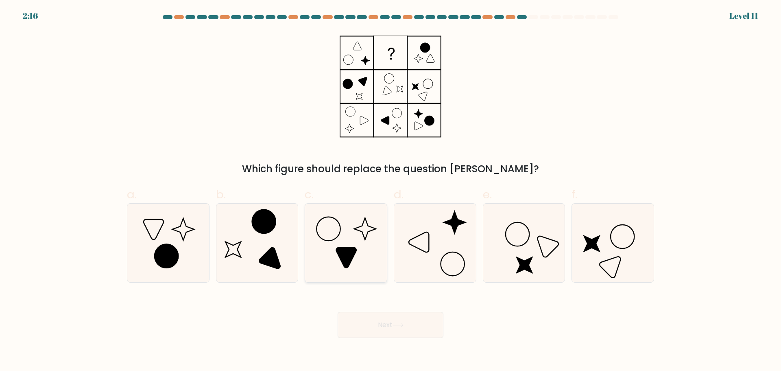
click at [367, 234] on icon at bounding box center [365, 229] width 22 height 22
click at [391, 191] on input "c." at bounding box center [391, 188] width 0 height 5
radio input "true"
click at [391, 319] on button "Next" at bounding box center [391, 325] width 106 height 26
click at [390, 328] on button "Next" at bounding box center [391, 325] width 106 height 26
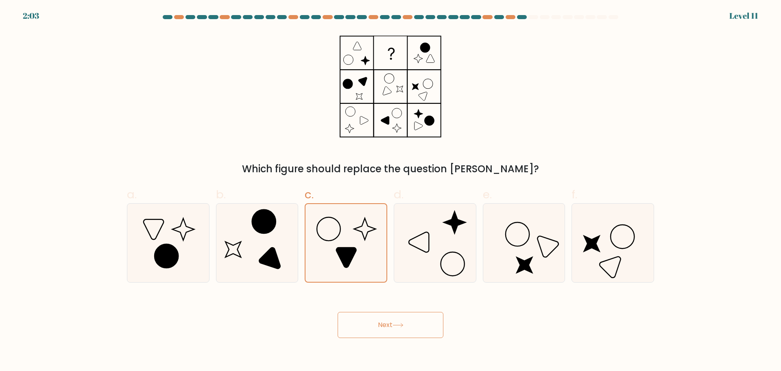
click at [390, 328] on button "Next" at bounding box center [391, 325] width 106 height 26
click at [382, 320] on button "Next" at bounding box center [391, 325] width 106 height 26
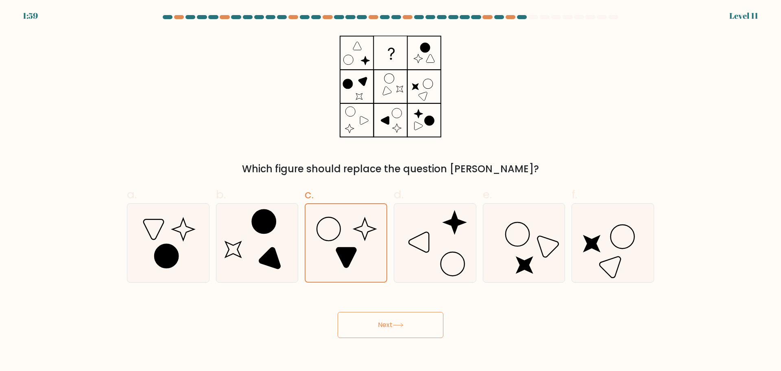
click at [382, 320] on button "Next" at bounding box center [391, 325] width 106 height 26
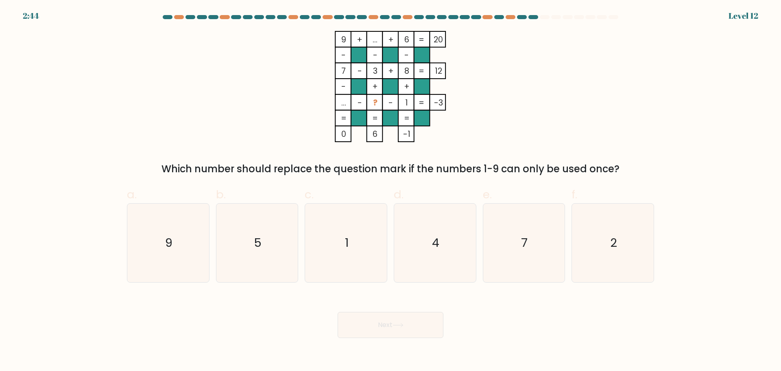
click at [382, 320] on button "Next" at bounding box center [391, 325] width 106 height 26
click at [363, 239] on icon "1" at bounding box center [346, 242] width 79 height 79
click at [391, 191] on input "c. 1" at bounding box center [391, 188] width 0 height 5
radio input "true"
click at [590, 260] on icon "2" at bounding box center [613, 242] width 79 height 79
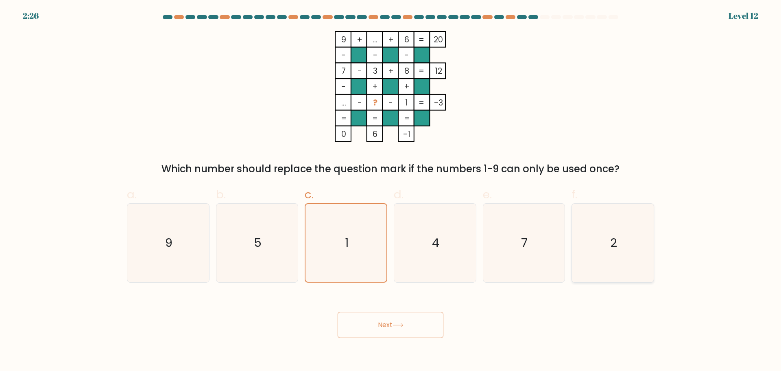
click at [391, 191] on input "f. 2" at bounding box center [391, 188] width 0 height 5
radio input "true"
click at [444, 238] on icon "4" at bounding box center [435, 242] width 79 height 79
click at [391, 191] on input "d. 4" at bounding box center [391, 188] width 0 height 5
radio input "true"
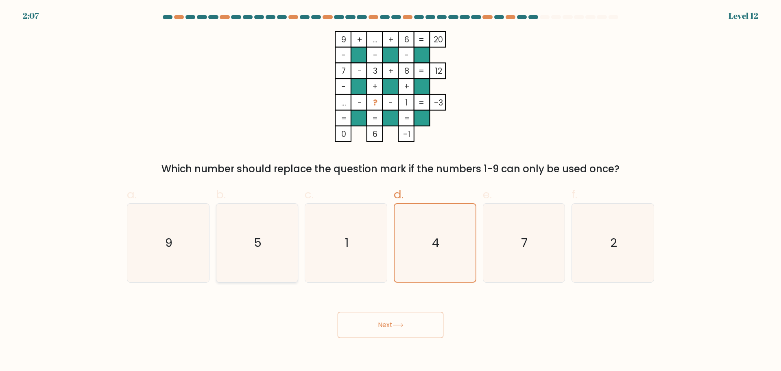
click at [284, 245] on icon "5" at bounding box center [257, 242] width 79 height 79
click at [391, 191] on input "b. 5" at bounding box center [391, 188] width 0 height 5
radio input "true"
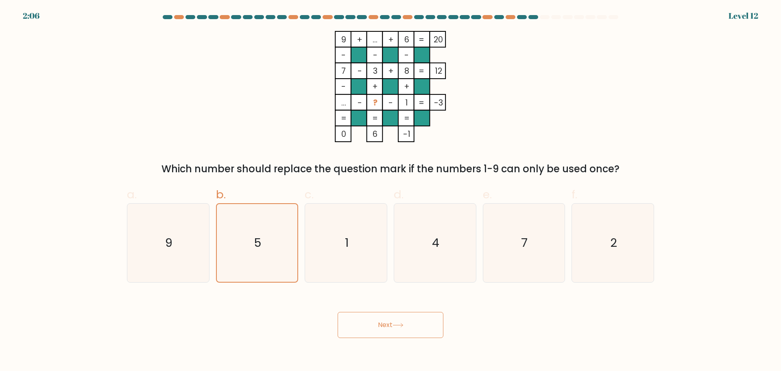
click at [384, 326] on button "Next" at bounding box center [391, 325] width 106 height 26
click at [433, 251] on icon "4" at bounding box center [435, 242] width 79 height 79
click at [391, 191] on input "d. 4" at bounding box center [391, 188] width 0 height 5
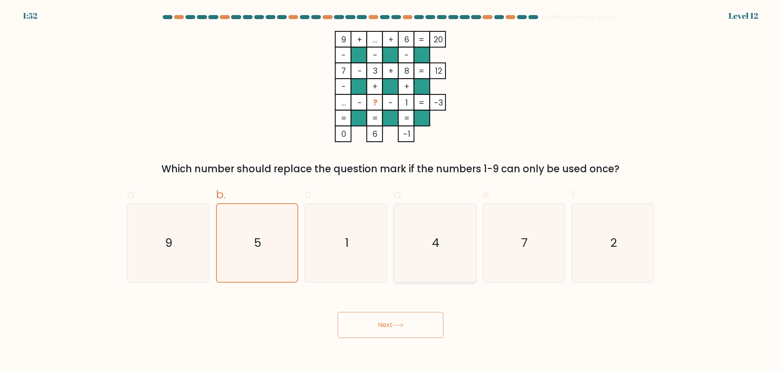
radio input "true"
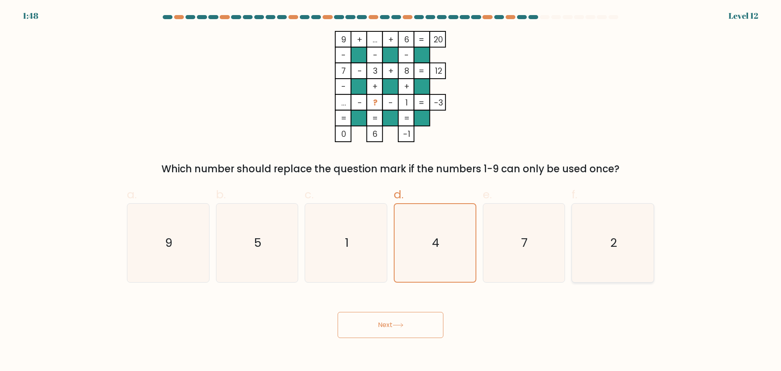
click at [618, 247] on icon "2" at bounding box center [613, 242] width 79 height 79
click at [391, 191] on input "f. 2" at bounding box center [391, 188] width 0 height 5
radio input "true"
click at [422, 254] on icon "4" at bounding box center [435, 242] width 79 height 79
click at [391, 191] on input "d. 4" at bounding box center [391, 188] width 0 height 5
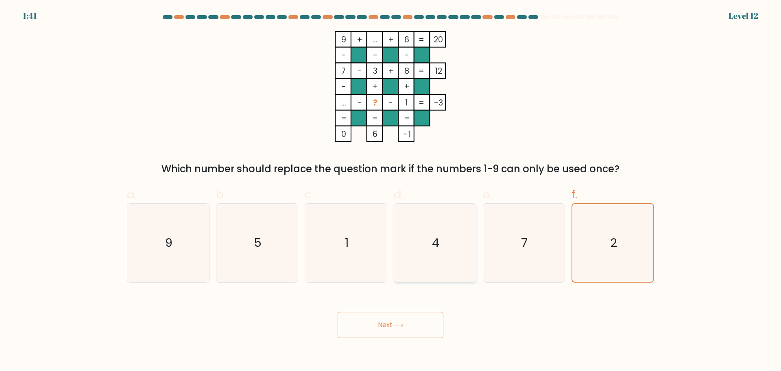
radio input "true"
click at [626, 245] on icon "2" at bounding box center [613, 242] width 79 height 79
click at [391, 191] on input "f. 2" at bounding box center [391, 188] width 0 height 5
radio input "true"
click at [271, 232] on icon "5" at bounding box center [257, 242] width 79 height 79
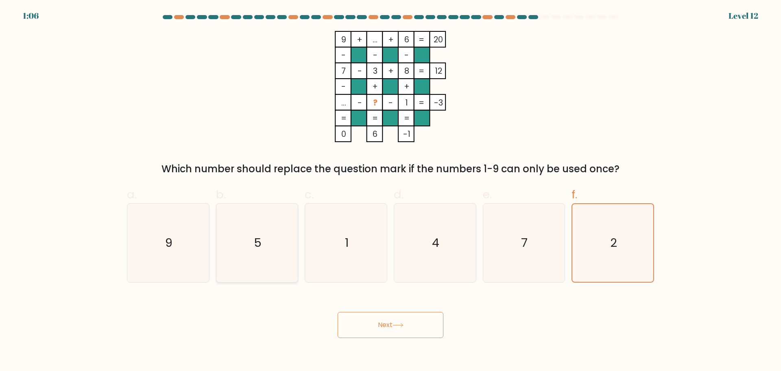
click at [391, 191] on input "b. 5" at bounding box center [391, 188] width 0 height 5
radio input "true"
click at [465, 253] on icon "4" at bounding box center [435, 242] width 79 height 79
click at [391, 191] on input "d. 4" at bounding box center [391, 188] width 0 height 5
radio input "true"
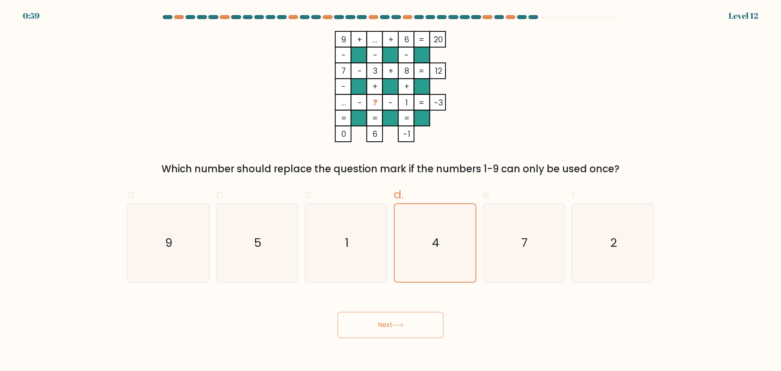
click at [389, 323] on button "Next" at bounding box center [391, 325] width 106 height 26
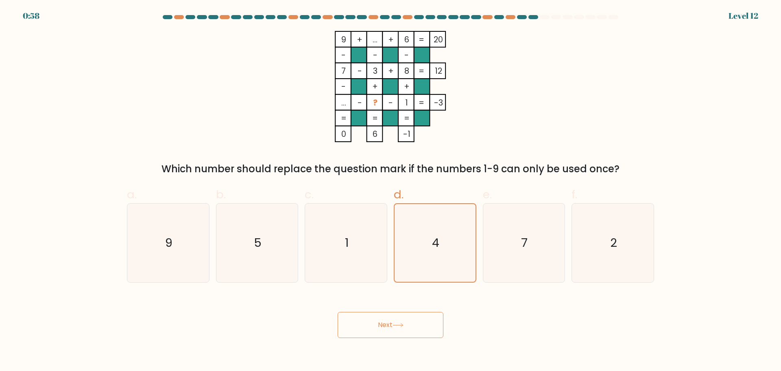
click at [389, 323] on button "Next" at bounding box center [391, 325] width 106 height 26
click at [384, 321] on button "Next" at bounding box center [391, 325] width 106 height 26
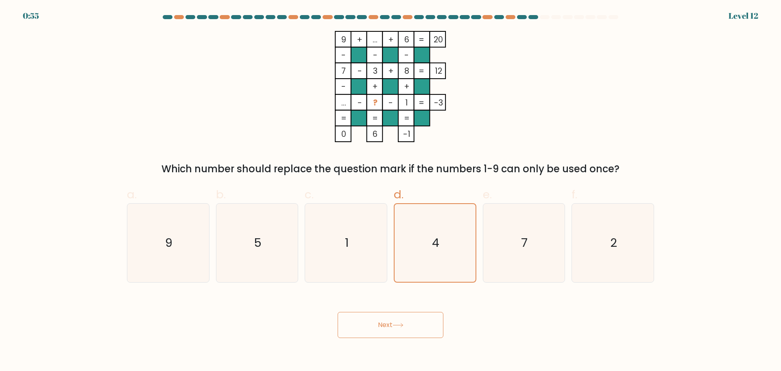
click at [384, 321] on button "Next" at bounding box center [391, 325] width 106 height 26
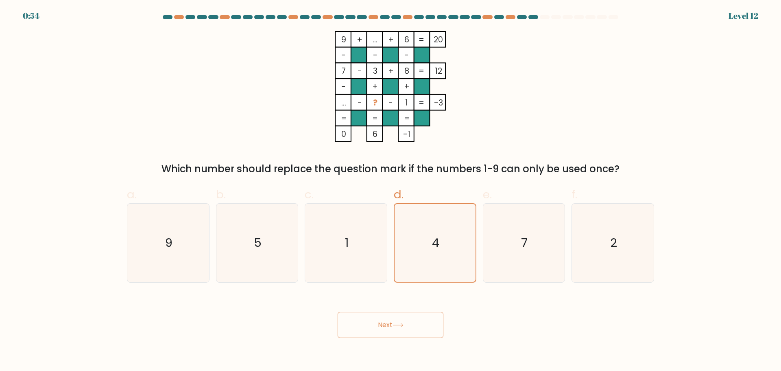
click at [384, 321] on button "Next" at bounding box center [391, 325] width 106 height 26
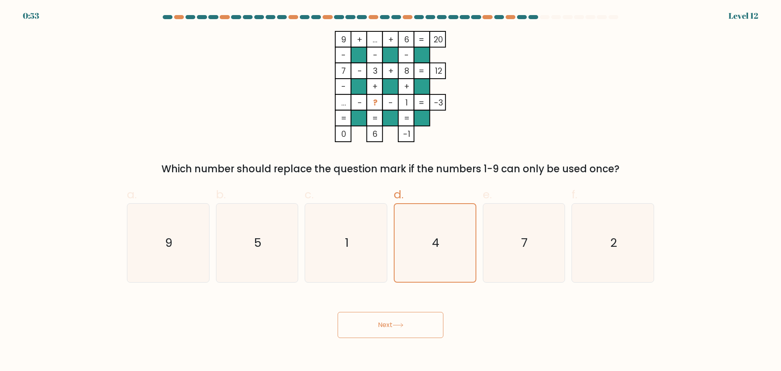
click at [384, 321] on button "Next" at bounding box center [391, 325] width 106 height 26
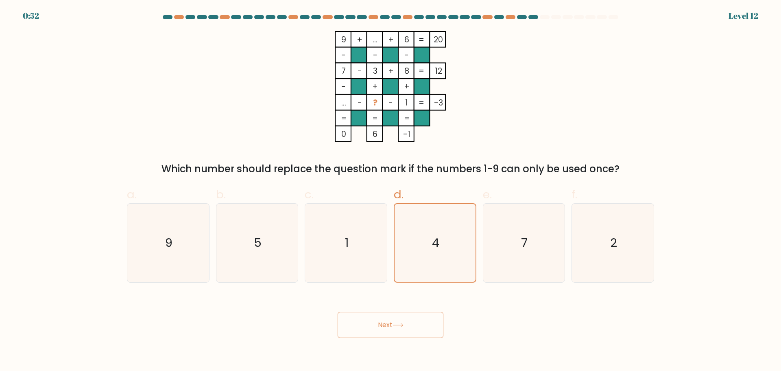
click at [384, 321] on button "Next" at bounding box center [391, 325] width 106 height 26
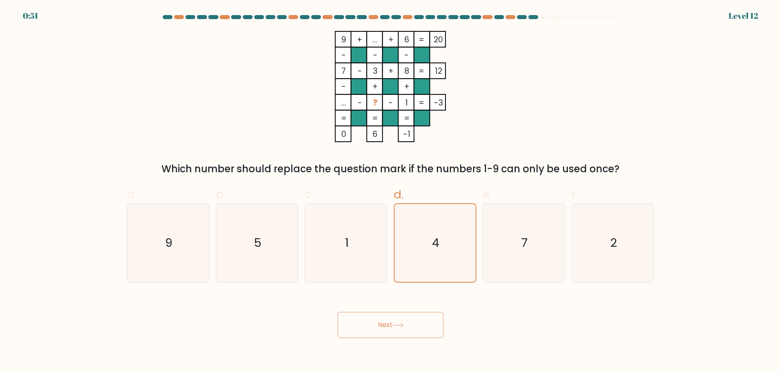
click at [384, 321] on button "Next" at bounding box center [391, 325] width 106 height 26
click at [384, 326] on button "Next" at bounding box center [391, 325] width 106 height 26
click at [398, 326] on icon at bounding box center [398, 325] width 11 height 4
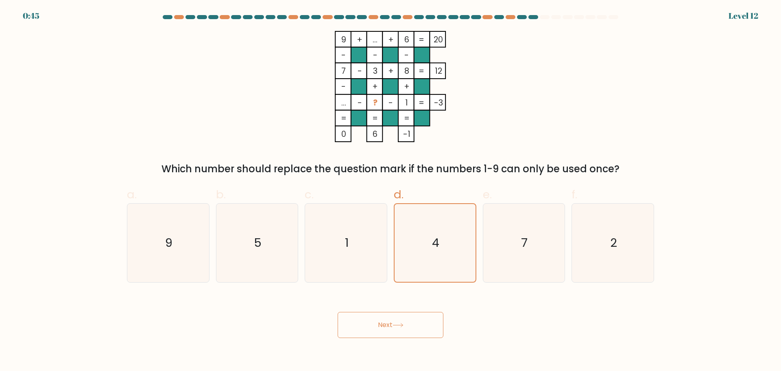
click at [402, 326] on icon at bounding box center [398, 325] width 11 height 4
click at [382, 326] on button "Next" at bounding box center [391, 325] width 106 height 26
click at [414, 322] on button "Next" at bounding box center [391, 325] width 106 height 26
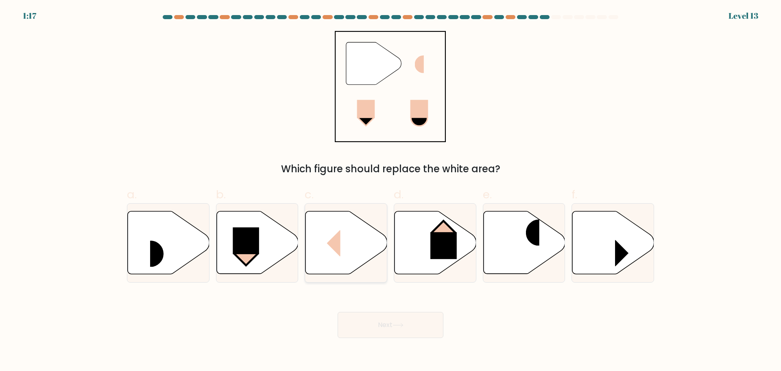
click at [334, 244] on rect at bounding box center [326, 243] width 27 height 26
click at [391, 191] on input "c." at bounding box center [391, 188] width 0 height 5
radio input "true"
click at [383, 318] on button "Next" at bounding box center [391, 325] width 106 height 26
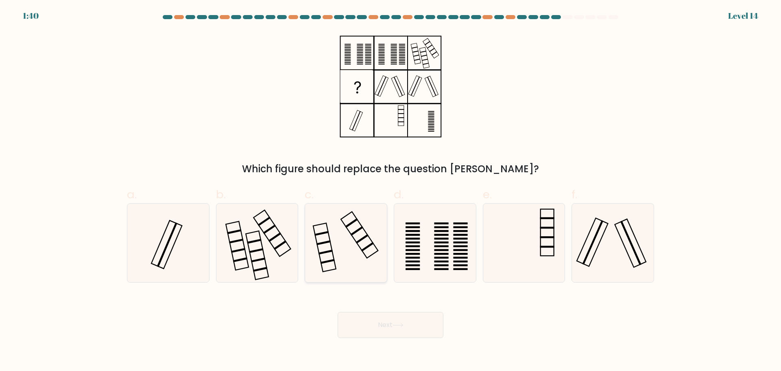
click at [328, 253] on icon at bounding box center [346, 242] width 79 height 79
click at [391, 191] on input "c." at bounding box center [391, 188] width 0 height 5
radio input "true"
click at [601, 226] on rect at bounding box center [593, 242] width 21 height 44
click at [391, 191] on input "f." at bounding box center [391, 188] width 0 height 5
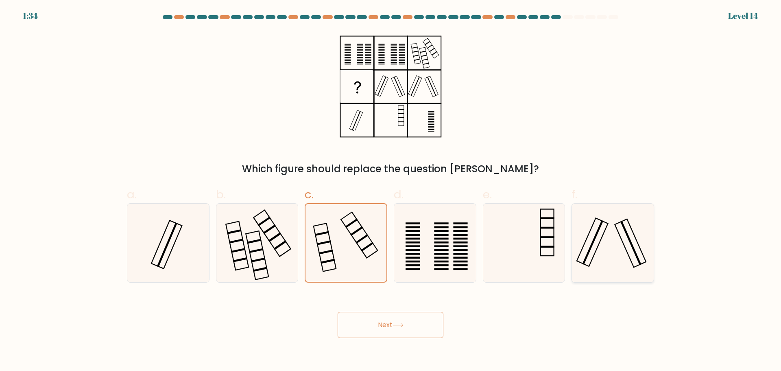
radio input "true"
click at [374, 246] on icon at bounding box center [346, 242] width 79 height 79
click at [391, 191] on input "c." at bounding box center [391, 188] width 0 height 5
radio input "true"
click at [364, 318] on button "Next" at bounding box center [391, 325] width 106 height 26
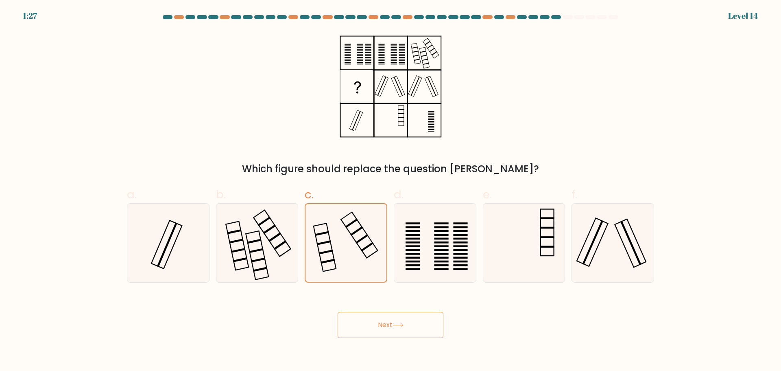
click at [390, 323] on button "Next" at bounding box center [391, 325] width 106 height 26
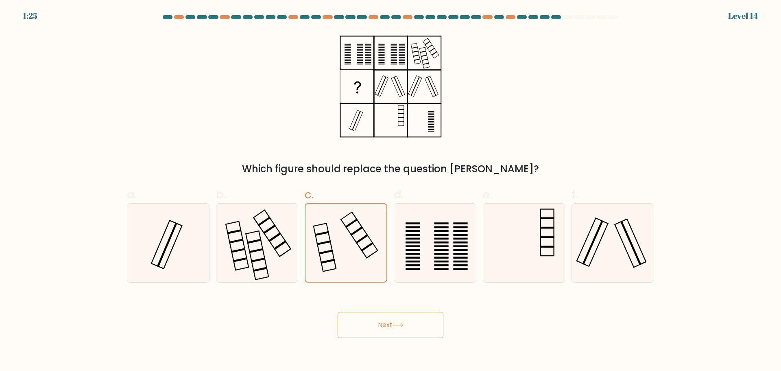
click at [390, 323] on button "Next" at bounding box center [391, 325] width 106 height 26
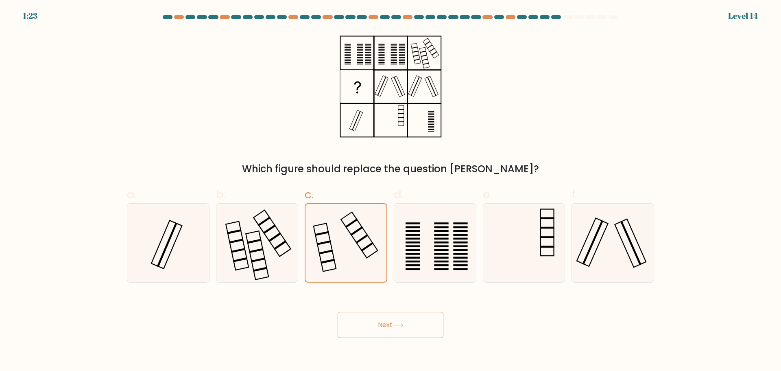
click at [390, 323] on button "Next" at bounding box center [391, 325] width 106 height 26
click at [381, 320] on button "Next" at bounding box center [391, 325] width 106 height 26
click at [395, 326] on icon at bounding box center [398, 325] width 11 height 4
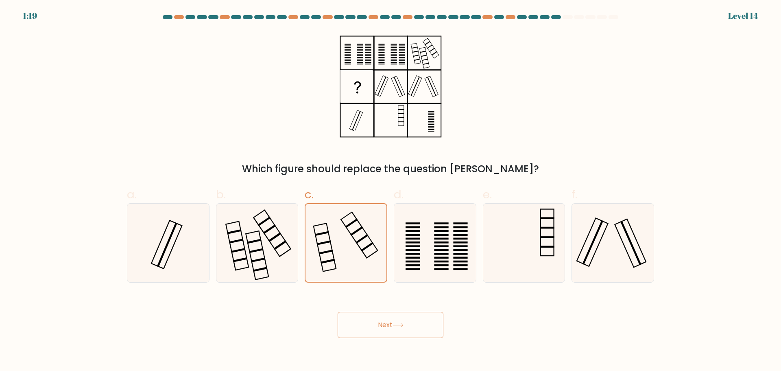
drag, startPoint x: 395, startPoint y: 326, endPoint x: 402, endPoint y: 325, distance: 7.0
click at [402, 325] on icon at bounding box center [398, 325] width 11 height 4
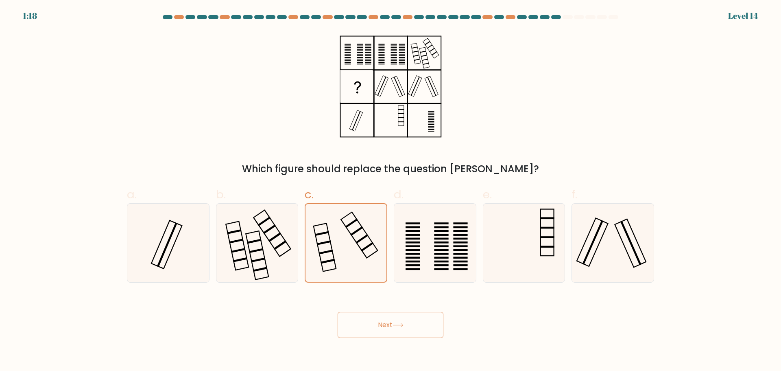
click at [402, 325] on icon at bounding box center [398, 325] width 11 height 4
drag, startPoint x: 402, startPoint y: 325, endPoint x: 382, endPoint y: 331, distance: 20.3
click at [382, 331] on button "Next" at bounding box center [391, 325] width 106 height 26
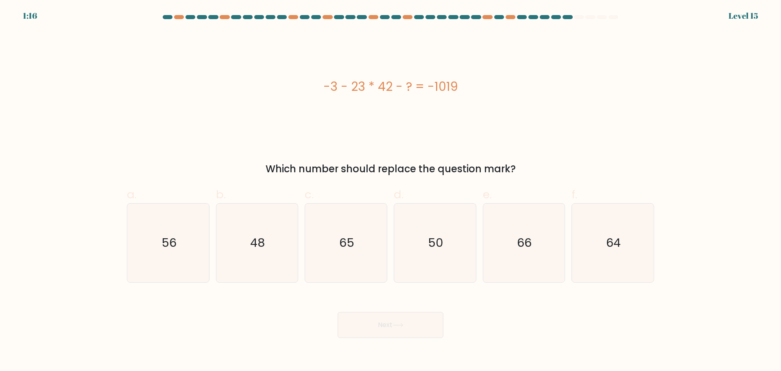
click at [382, 331] on button "Next" at bounding box center [391, 325] width 106 height 26
drag, startPoint x: 382, startPoint y: 331, endPoint x: 383, endPoint y: 94, distance: 237.2
click at [383, 94] on form "a." at bounding box center [390, 176] width 781 height 323
click at [356, 258] on icon "65" at bounding box center [346, 242] width 79 height 79
click at [391, 191] on input "c. 65" at bounding box center [391, 188] width 0 height 5
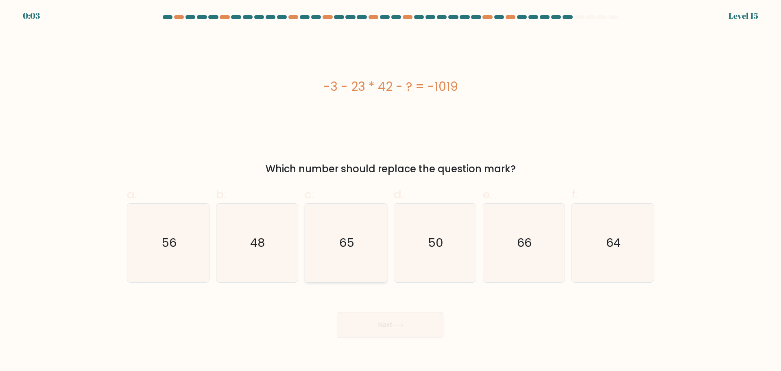
radio input "true"
click at [529, 246] on text "66" at bounding box center [525, 242] width 15 height 16
click at [391, 191] on input "e. 66" at bounding box center [391, 188] width 0 height 5
radio input "true"
click at [381, 331] on button "Next" at bounding box center [391, 325] width 106 height 26
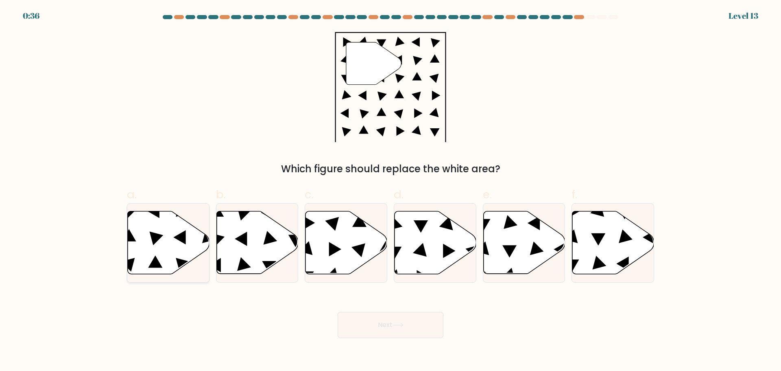
click at [164, 238] on icon at bounding box center [169, 242] width 82 height 63
click at [391, 191] on input "a." at bounding box center [391, 188] width 0 height 5
radio input "true"
click at [386, 329] on button "Next" at bounding box center [391, 325] width 106 height 26
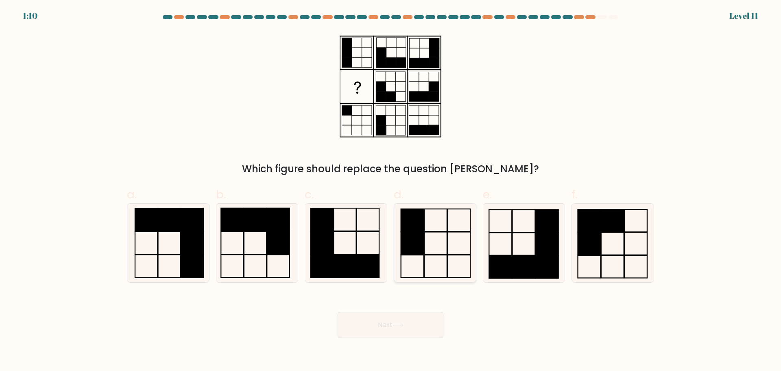
click at [411, 228] on rect at bounding box center [412, 220] width 23 height 22
click at [391, 191] on input "d." at bounding box center [391, 188] width 0 height 5
radio input "true"
click at [373, 322] on button "Next" at bounding box center [391, 325] width 106 height 26
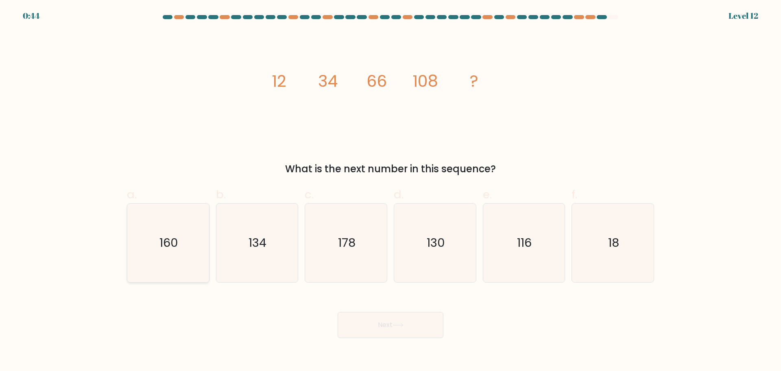
click at [188, 250] on icon "160" at bounding box center [168, 242] width 79 height 79
click at [391, 191] on input "a. 160" at bounding box center [391, 188] width 0 height 5
radio input "true"
click at [389, 325] on button "Next" at bounding box center [391, 325] width 106 height 26
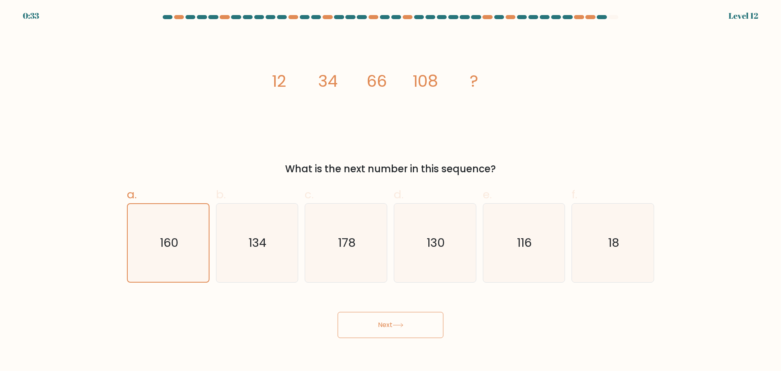
click at [389, 325] on button "Next" at bounding box center [391, 325] width 106 height 26
click at [389, 326] on button "Next" at bounding box center [391, 325] width 106 height 26
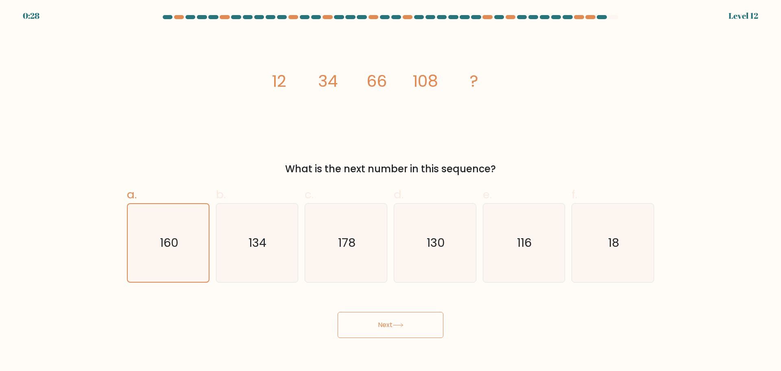
click at [389, 326] on button "Next" at bounding box center [391, 325] width 106 height 26
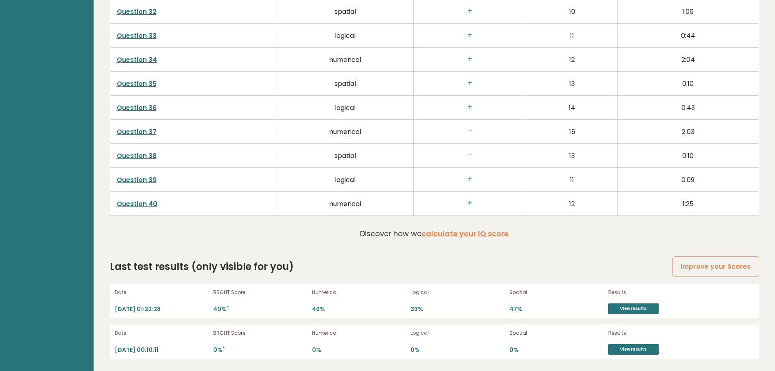
scroll to position [1440, 0]
click at [690, 267] on link "Improve your Scores" at bounding box center [716, 266] width 86 height 21
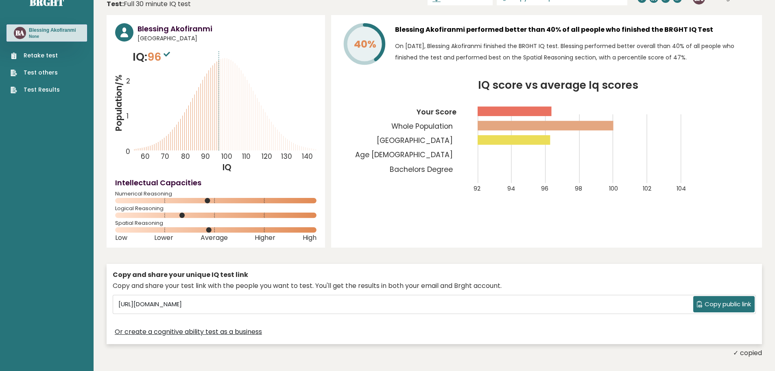
scroll to position [33, 0]
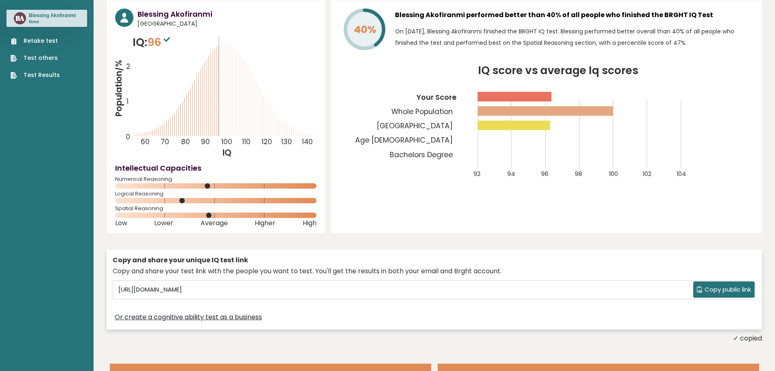
click at [30, 45] on link "Retake test" at bounding box center [35, 41] width 49 height 9
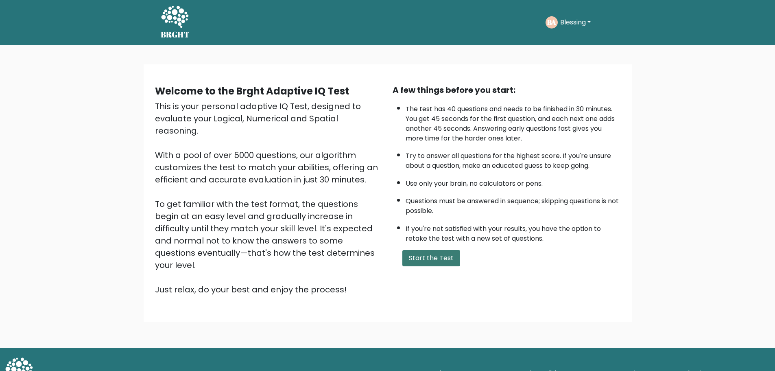
click at [419, 261] on button "Start the Test" at bounding box center [431, 258] width 58 height 16
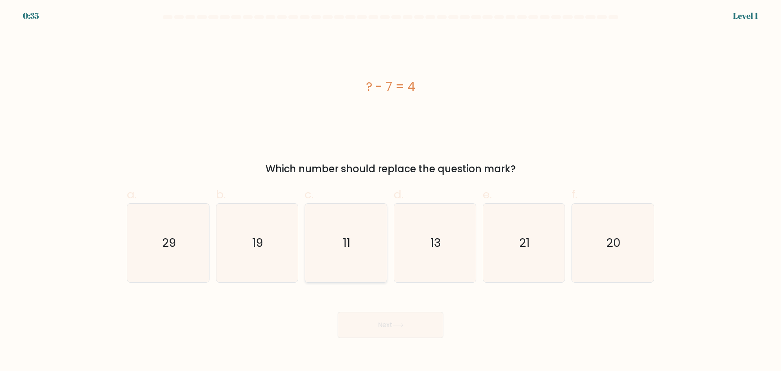
click at [338, 259] on icon "11" at bounding box center [346, 242] width 79 height 79
click at [391, 191] on input "c. 11" at bounding box center [391, 188] width 0 height 5
radio input "true"
click at [371, 327] on button "Next" at bounding box center [391, 325] width 106 height 26
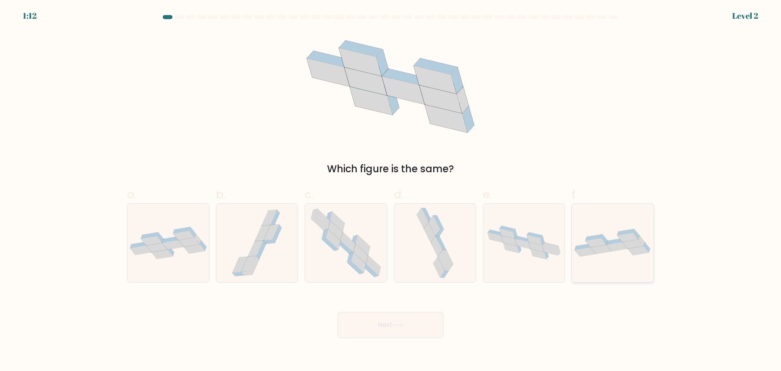
click at [603, 247] on icon at bounding box center [601, 249] width 21 height 9
click at [391, 191] on input "f." at bounding box center [391, 188] width 0 height 5
radio input "true"
click at [169, 247] on icon at bounding box center [172, 244] width 21 height 9
click at [391, 191] on input "a." at bounding box center [391, 188] width 0 height 5
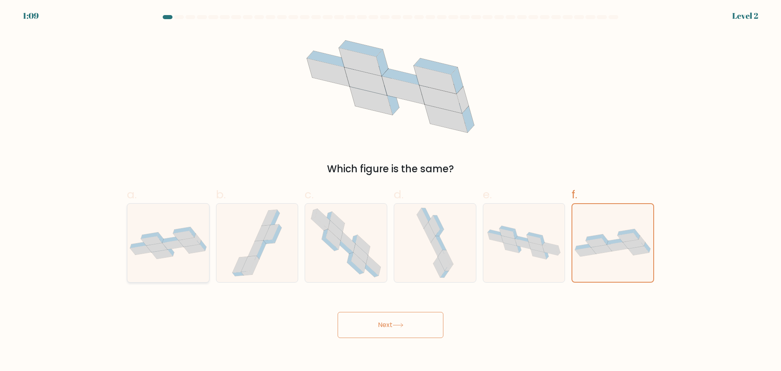
radio input "true"
click at [389, 321] on button "Next" at bounding box center [391, 325] width 106 height 26
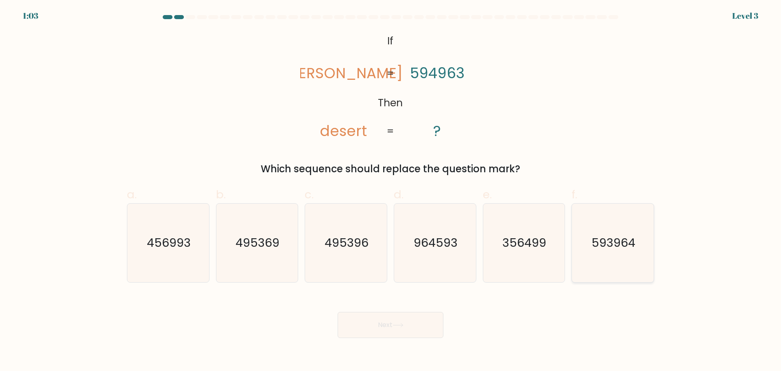
click at [600, 258] on icon "593964" at bounding box center [613, 242] width 79 height 79
click at [391, 191] on input "f. 593964" at bounding box center [391, 188] width 0 height 5
radio input "true"
click at [376, 326] on button "Next" at bounding box center [391, 325] width 106 height 26
click at [382, 323] on button "Next" at bounding box center [391, 325] width 106 height 26
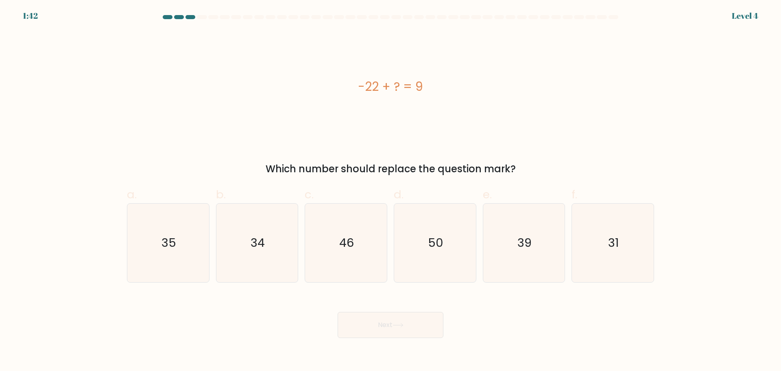
click at [382, 323] on button "Next" at bounding box center [391, 325] width 106 height 26
click at [578, 251] on icon "31" at bounding box center [613, 242] width 79 height 79
click at [391, 191] on input "f. 31" at bounding box center [391, 188] width 0 height 5
radio input "true"
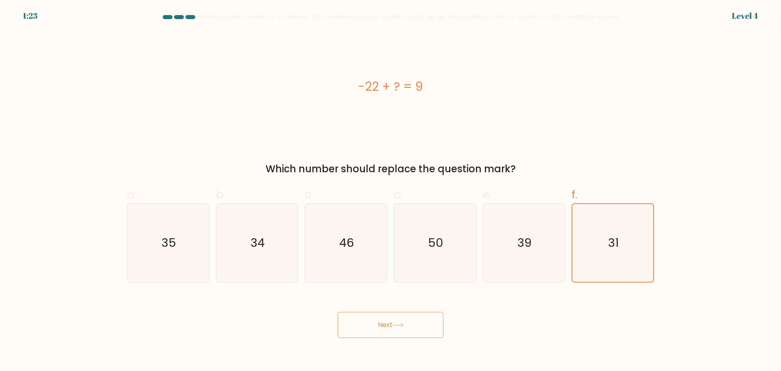
click at [394, 329] on button "Next" at bounding box center [391, 325] width 106 height 26
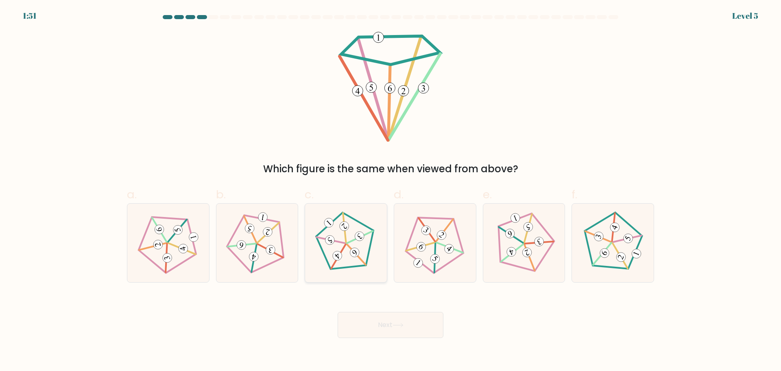
click at [335, 250] on icon at bounding box center [346, 242] width 63 height 63
click at [391, 191] on input "c." at bounding box center [391, 188] width 0 height 5
radio input "true"
click at [396, 330] on button "Next" at bounding box center [391, 325] width 106 height 26
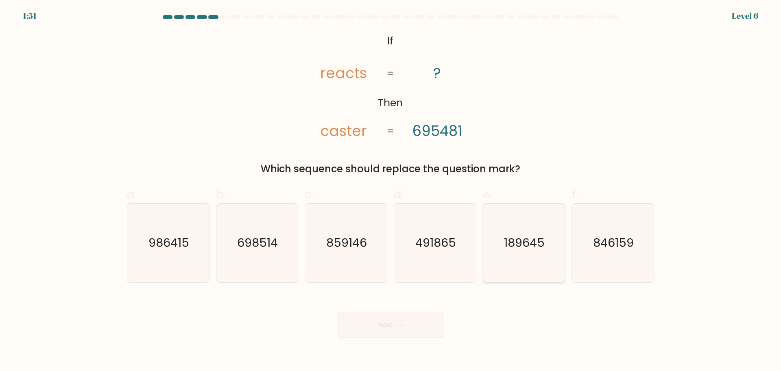
click at [533, 252] on icon "189645" at bounding box center [524, 242] width 79 height 79
click at [391, 191] on input "e. 189645" at bounding box center [391, 188] width 0 height 5
radio input "true"
click at [384, 328] on button "Next" at bounding box center [391, 325] width 106 height 26
click at [386, 321] on button "Next" at bounding box center [391, 325] width 106 height 26
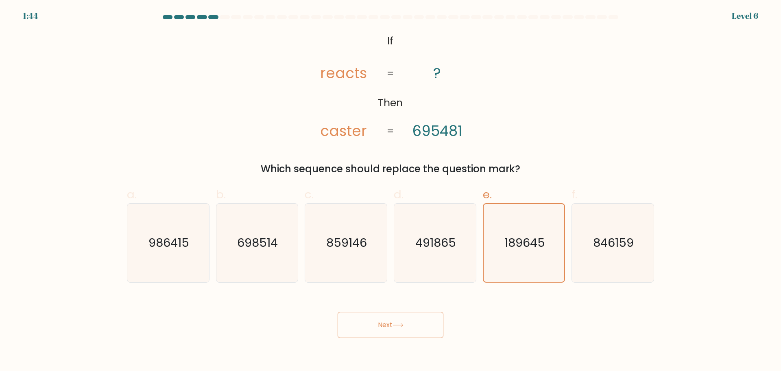
click at [386, 321] on button "Next" at bounding box center [391, 325] width 106 height 26
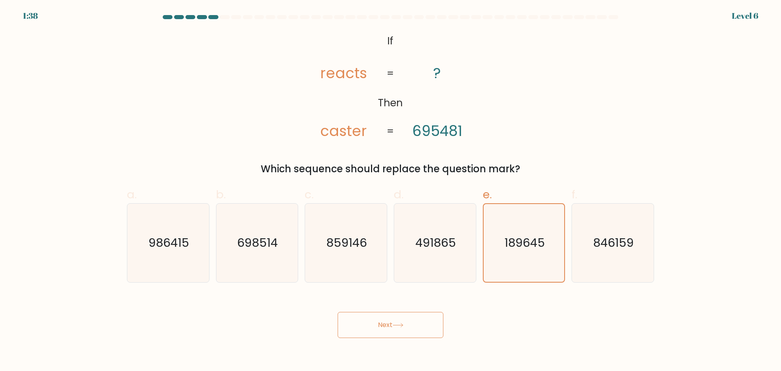
click at [384, 325] on button "Next" at bounding box center [391, 325] width 106 height 26
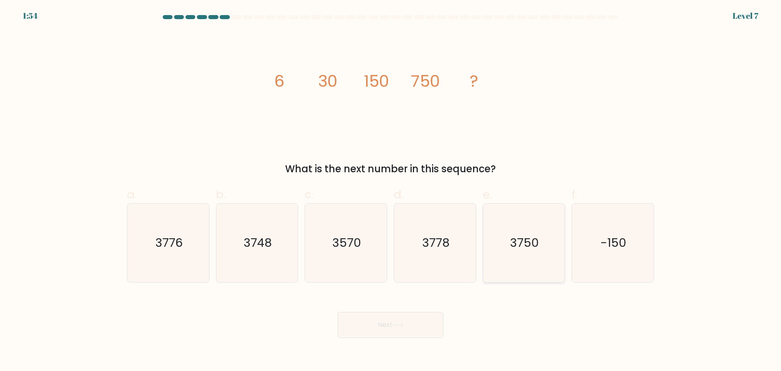
click at [527, 246] on text "3750" at bounding box center [524, 242] width 29 height 16
click at [391, 191] on input "e. 3750" at bounding box center [391, 188] width 0 height 5
radio input "true"
click at [382, 329] on button "Next" at bounding box center [391, 325] width 106 height 26
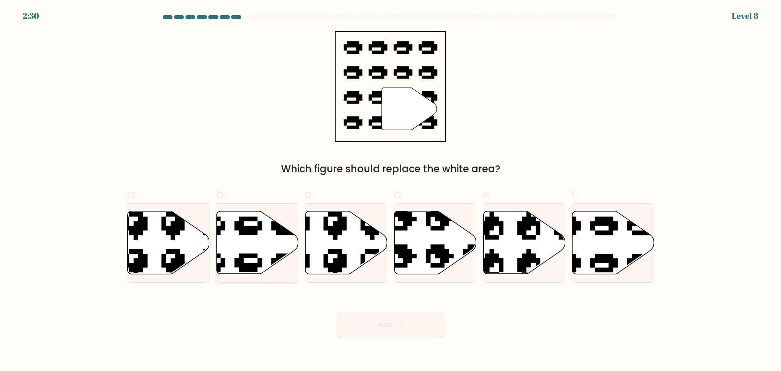
click at [254, 255] on icon at bounding box center [229, 207] width 139 height 130
click at [391, 191] on input "b." at bounding box center [391, 188] width 0 height 5
radio input "true"
click at [408, 313] on button "Next" at bounding box center [391, 325] width 106 height 26
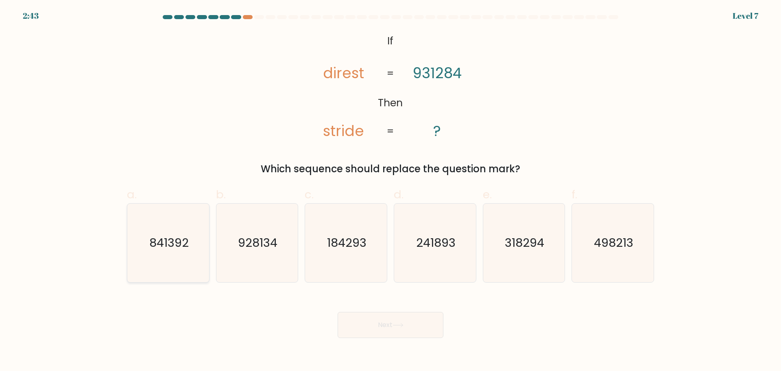
click at [167, 256] on icon "841392" at bounding box center [168, 242] width 79 height 79
click at [391, 191] on input "a. 841392" at bounding box center [391, 188] width 0 height 5
radio input "true"
click at [387, 328] on button "Next" at bounding box center [391, 325] width 106 height 26
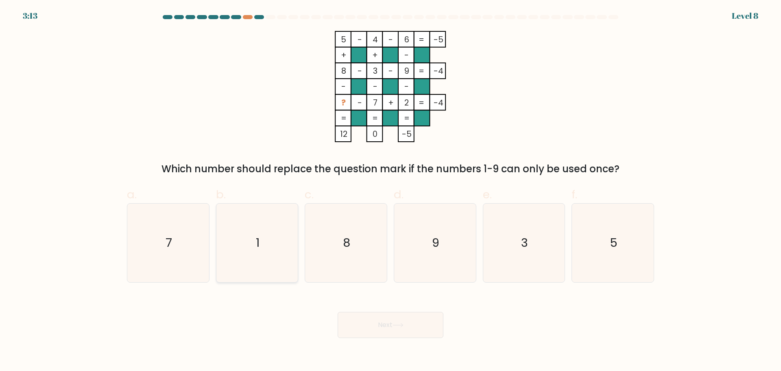
click at [268, 243] on icon "1" at bounding box center [257, 242] width 79 height 79
click at [391, 191] on input "b. 1" at bounding box center [391, 188] width 0 height 5
radio input "true"
click at [372, 322] on button "Next" at bounding box center [391, 325] width 106 height 26
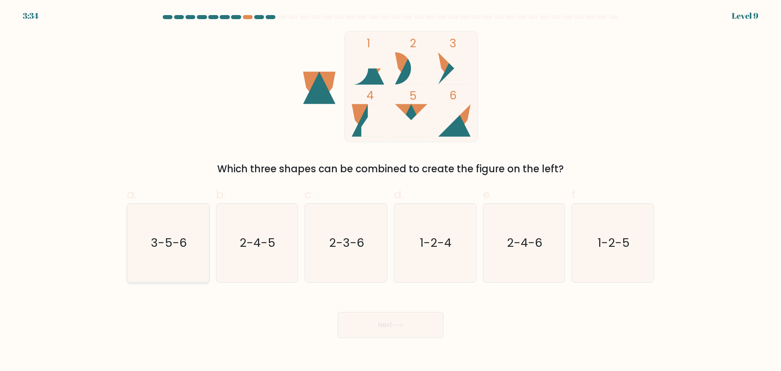
click at [140, 269] on icon "3-5-6" at bounding box center [168, 242] width 79 height 79
click at [391, 191] on input "a. 3-5-6" at bounding box center [391, 188] width 0 height 5
radio input "true"
click at [389, 329] on button "Next" at bounding box center [391, 325] width 106 height 26
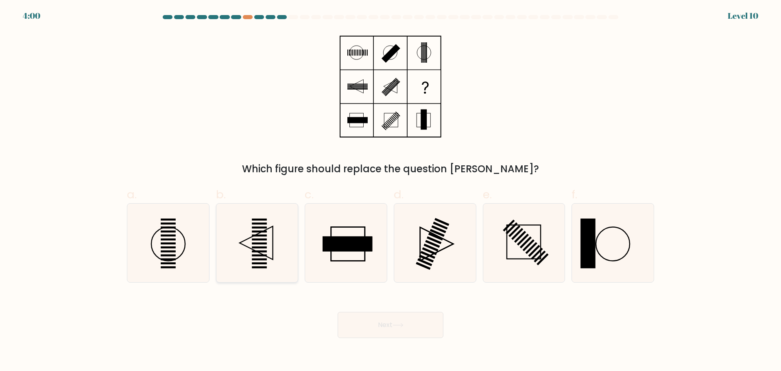
click at [262, 243] on rect at bounding box center [259, 243] width 15 height 2
click at [391, 191] on input "b." at bounding box center [391, 188] width 0 height 5
radio input "true"
click at [384, 322] on button "Next" at bounding box center [391, 325] width 106 height 26
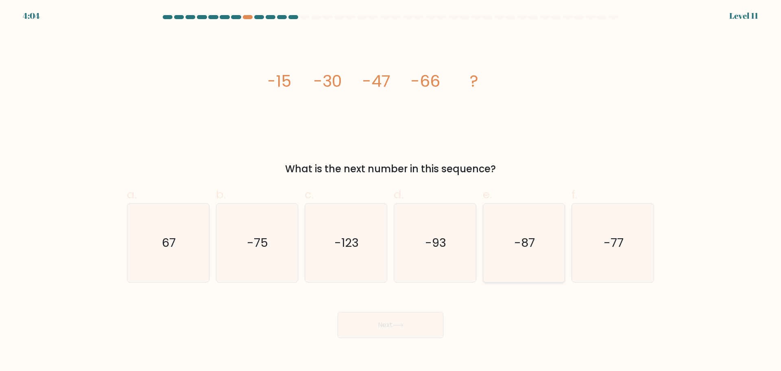
click at [511, 257] on icon "-87" at bounding box center [524, 242] width 79 height 79
click at [391, 191] on input "e. -87" at bounding box center [391, 188] width 0 height 5
radio input "true"
click at [369, 326] on button "Next" at bounding box center [391, 325] width 106 height 26
click at [380, 323] on button "Next" at bounding box center [391, 325] width 106 height 26
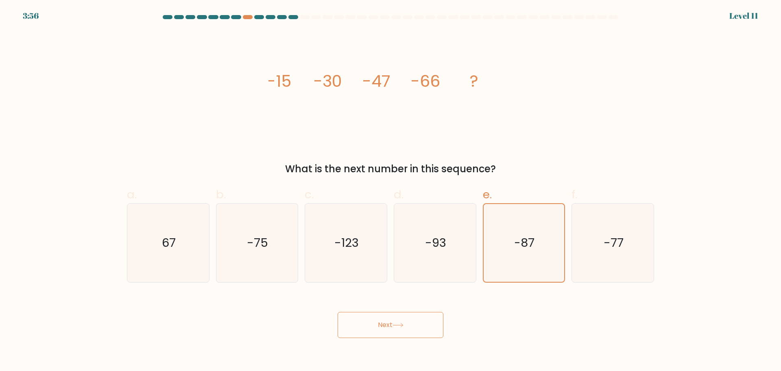
click at [380, 323] on button "Next" at bounding box center [391, 325] width 106 height 26
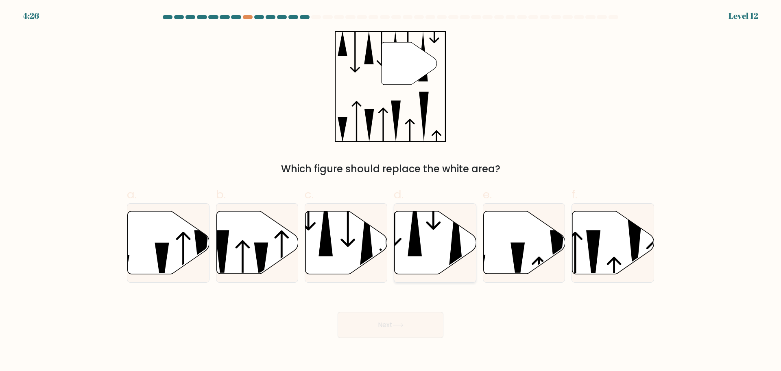
click at [448, 245] on icon at bounding box center [436, 242] width 82 height 63
click at [391, 191] on input "d." at bounding box center [391, 188] width 0 height 5
radio input "true"
click at [392, 325] on button "Next" at bounding box center [391, 325] width 106 height 26
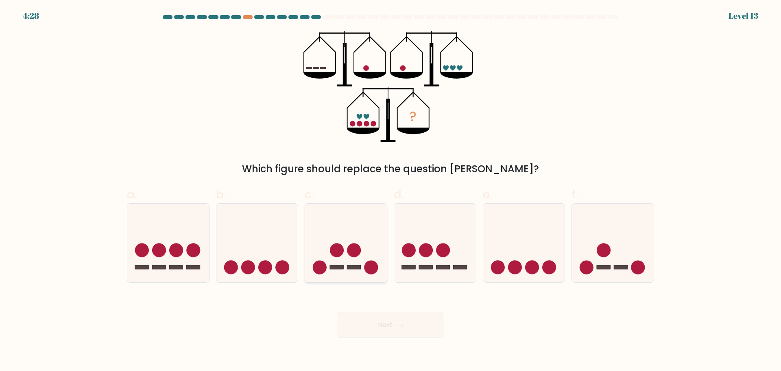
click at [336, 260] on icon at bounding box center [346, 243] width 82 height 68
click at [391, 191] on input "c." at bounding box center [391, 188] width 0 height 5
radio input "true"
click at [438, 260] on icon at bounding box center [435, 243] width 82 height 68
click at [391, 191] on input "d." at bounding box center [391, 188] width 0 height 5
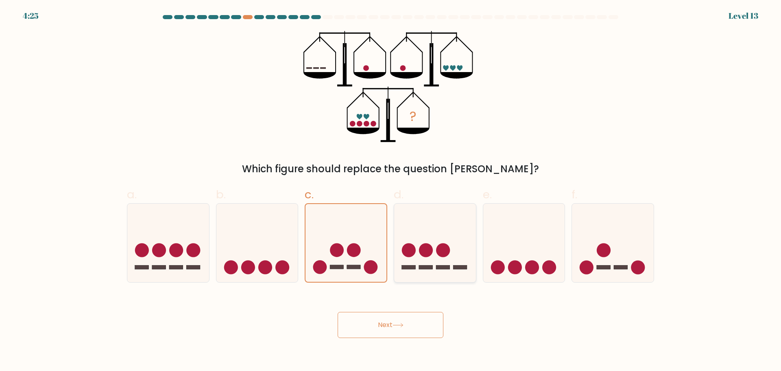
radio input "true"
click at [347, 256] on icon at bounding box center [346, 243] width 82 height 68
click at [391, 191] on input "c." at bounding box center [391, 188] width 0 height 5
radio input "true"
click at [386, 329] on button "Next" at bounding box center [391, 325] width 106 height 26
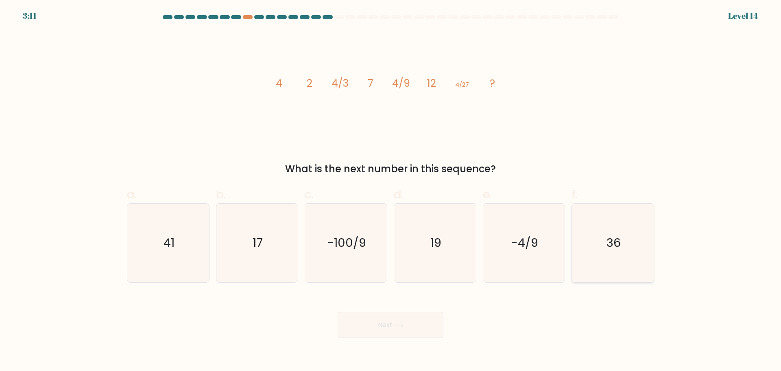
click at [605, 245] on icon "36" at bounding box center [613, 242] width 79 height 79
click at [391, 191] on input "f. 36" at bounding box center [391, 188] width 0 height 5
radio input "true"
click at [377, 332] on button "Next" at bounding box center [391, 325] width 106 height 26
click at [386, 324] on button "Next" at bounding box center [391, 325] width 106 height 26
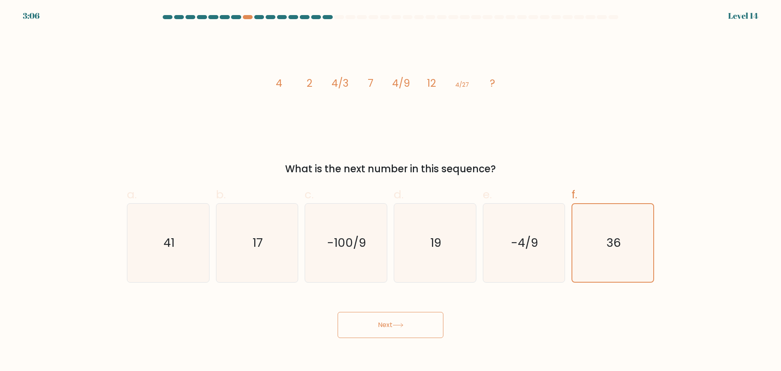
click at [386, 324] on button "Next" at bounding box center [391, 325] width 106 height 26
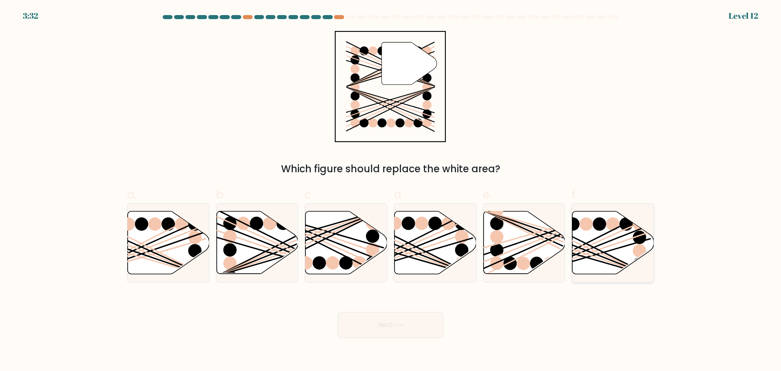
click at [595, 253] on icon at bounding box center [613, 242] width 82 height 63
click at [391, 191] on input "f." at bounding box center [391, 188] width 0 height 5
radio input "true"
click at [377, 325] on button "Next" at bounding box center [391, 325] width 106 height 26
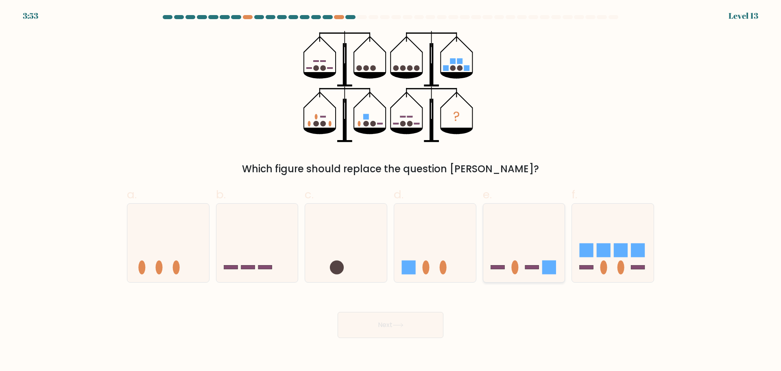
click at [488, 239] on icon at bounding box center [524, 243] width 82 height 68
click at [391, 191] on input "e." at bounding box center [391, 188] width 0 height 5
radio input "true"
click at [593, 239] on icon at bounding box center [613, 243] width 82 height 68
click at [391, 191] on input "f." at bounding box center [391, 188] width 0 height 5
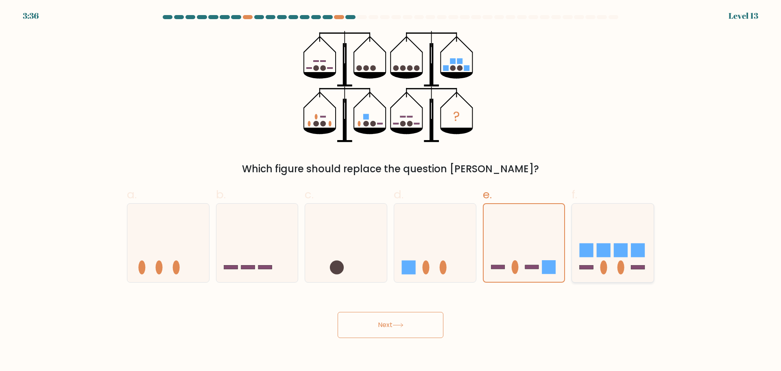
radio input "true"
click at [387, 326] on button "Next" at bounding box center [391, 325] width 106 height 26
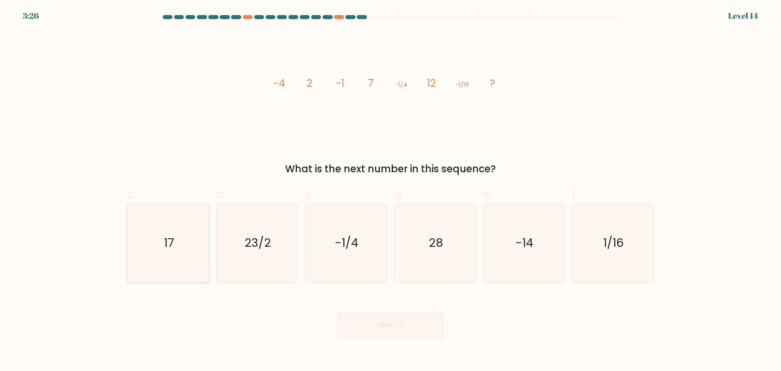
click at [171, 227] on icon "17" at bounding box center [168, 242] width 79 height 79
click at [391, 191] on input "a. 17" at bounding box center [391, 188] width 0 height 5
radio input "true"
click at [390, 320] on button "Next" at bounding box center [391, 325] width 106 height 26
click at [388, 320] on button "Next" at bounding box center [391, 325] width 106 height 26
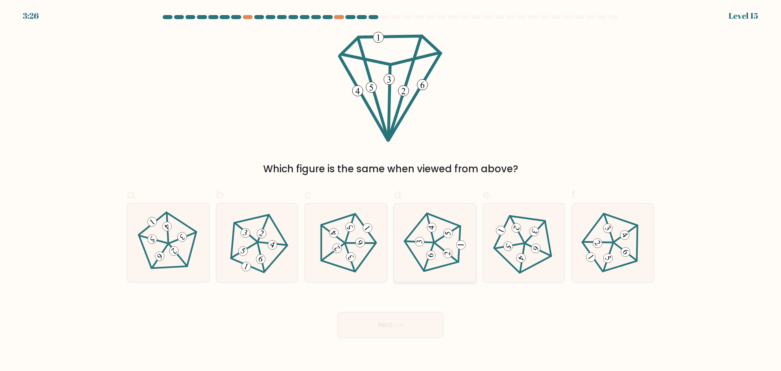
click at [437, 241] on 351 at bounding box center [447, 234] width 24 height 18
click at [391, 191] on input "d." at bounding box center [391, 188] width 0 height 5
radio input "true"
click at [385, 323] on button "Next" at bounding box center [391, 325] width 106 height 26
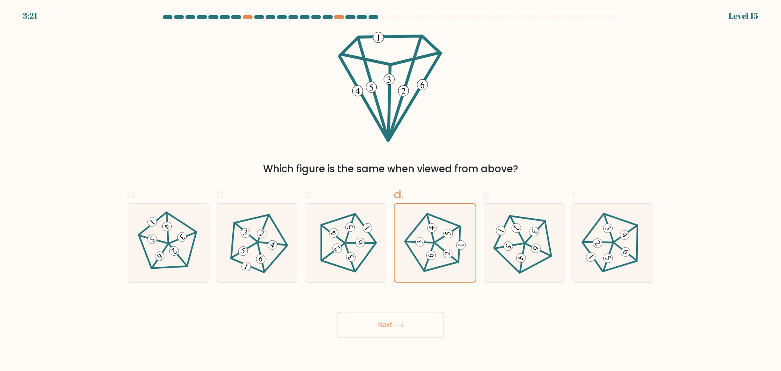
click at [385, 323] on button "Next" at bounding box center [391, 325] width 106 height 26
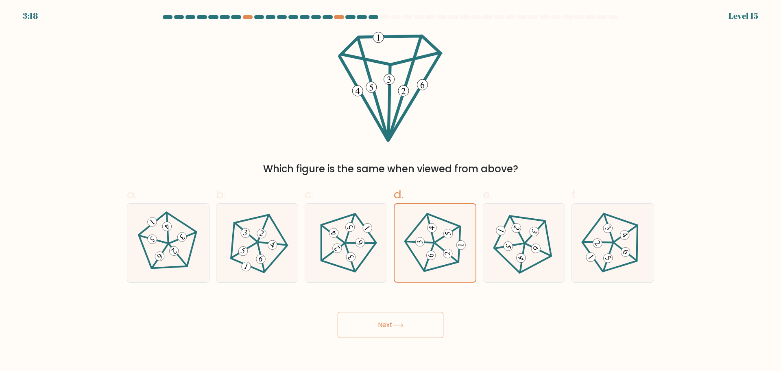
click at [385, 323] on button "Next" at bounding box center [391, 325] width 106 height 26
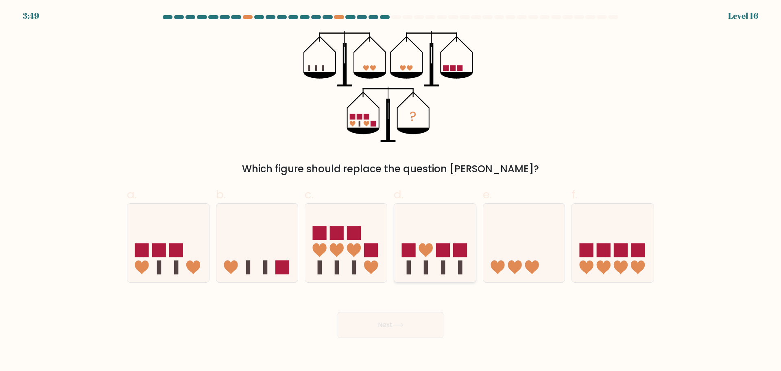
click at [424, 247] on icon at bounding box center [426, 250] width 14 height 14
click at [391, 191] on input "d." at bounding box center [391, 188] width 0 height 5
radio input "true"
click at [384, 324] on button "Next" at bounding box center [391, 325] width 106 height 26
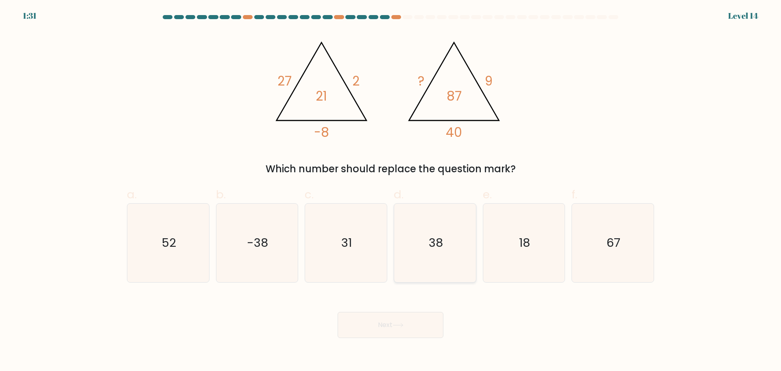
click at [431, 232] on icon "38" at bounding box center [435, 242] width 79 height 79
click at [391, 191] on input "d. 38" at bounding box center [391, 188] width 0 height 5
radio input "true"
click at [380, 326] on button "Next" at bounding box center [391, 325] width 106 height 26
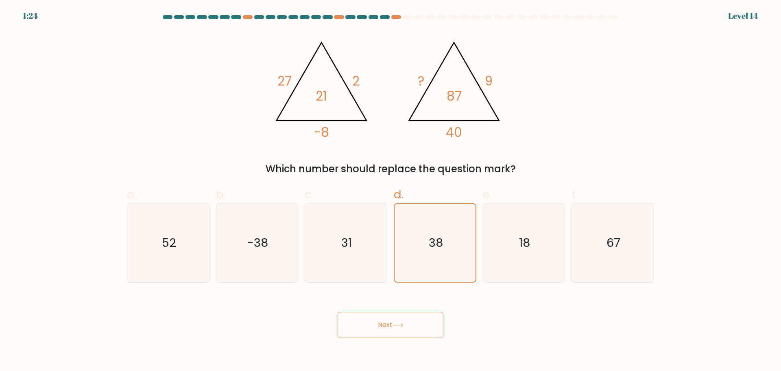
click at [380, 326] on button "Next" at bounding box center [391, 325] width 106 height 26
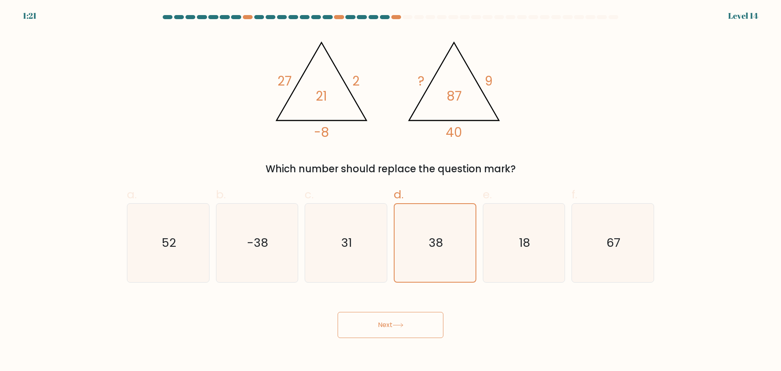
click at [380, 326] on button "Next" at bounding box center [391, 325] width 106 height 26
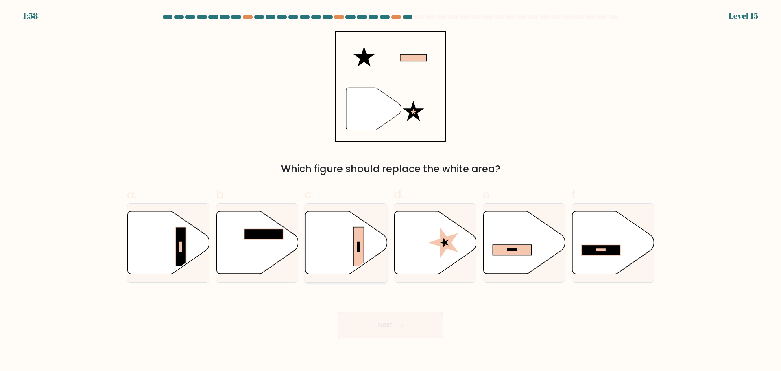
click at [353, 231] on icon at bounding box center [347, 242] width 82 height 63
click at [391, 191] on input "c." at bounding box center [391, 188] width 0 height 5
radio input "true"
click at [498, 253] on rect at bounding box center [512, 250] width 39 height 11
click at [391, 191] on input "e." at bounding box center [391, 188] width 0 height 5
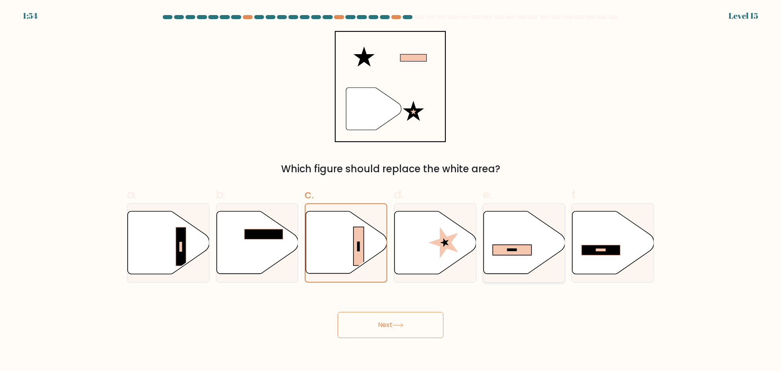
radio input "true"
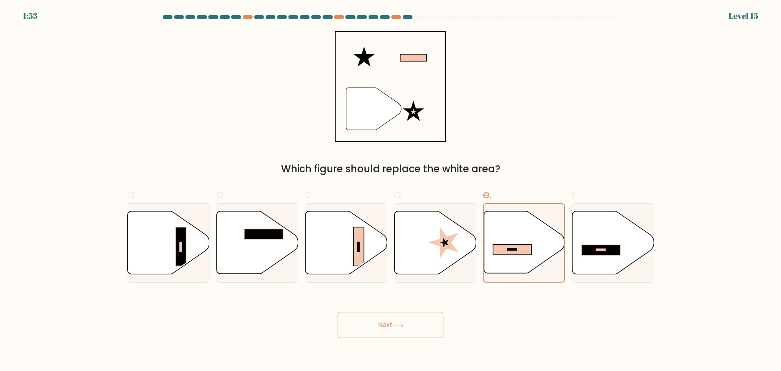
click at [377, 333] on button "Next" at bounding box center [391, 325] width 106 height 26
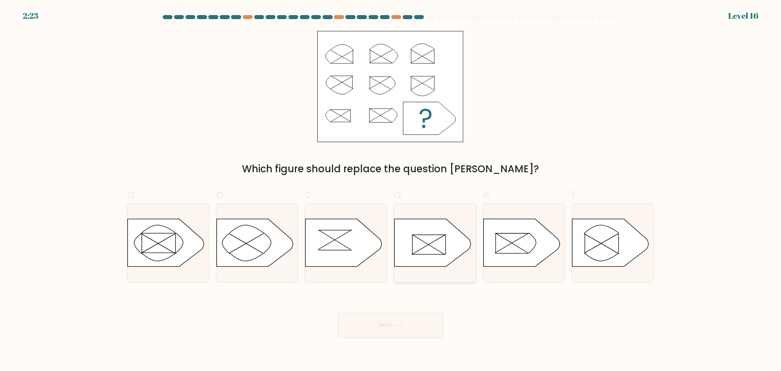
click at [421, 240] on icon at bounding box center [429, 245] width 32 height 20
click at [391, 191] on input "d." at bounding box center [391, 188] width 0 height 5
radio input "true"
click at [380, 319] on button "Next" at bounding box center [391, 325] width 106 height 26
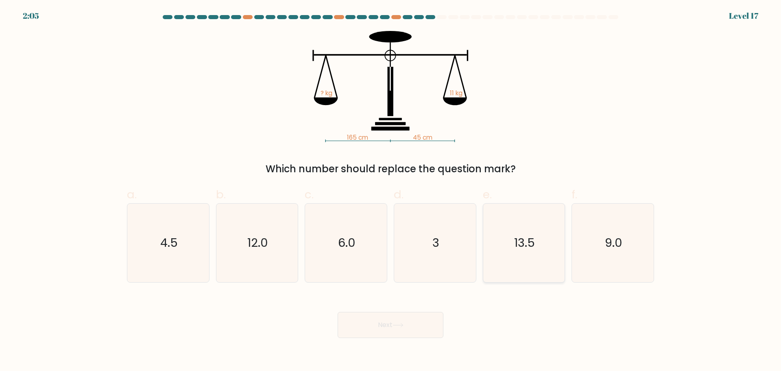
click at [528, 257] on icon "13.5" at bounding box center [524, 242] width 79 height 79
click at [391, 191] on input "e. 13.5" at bounding box center [391, 188] width 0 height 5
radio input "true"
click at [384, 326] on button "Next" at bounding box center [391, 325] width 106 height 26
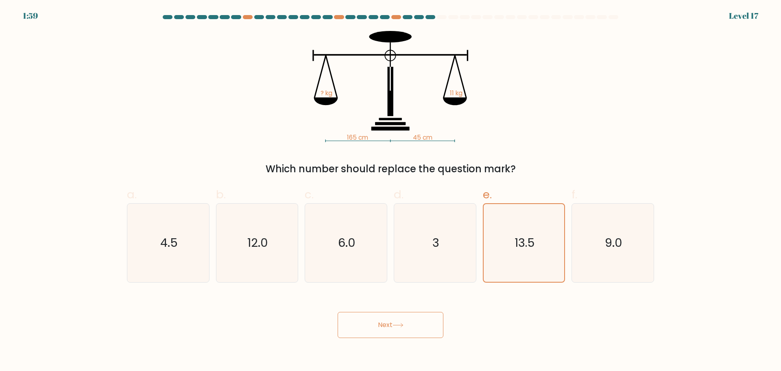
click at [384, 326] on button "Next" at bounding box center [391, 325] width 106 height 26
click at [381, 319] on button "Next" at bounding box center [391, 325] width 106 height 26
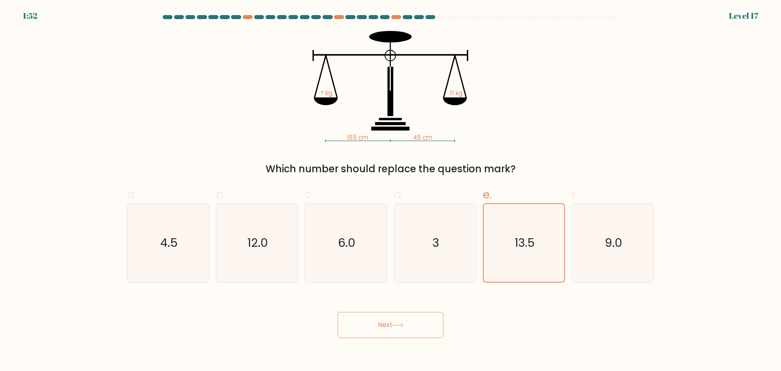
click at [381, 319] on button "Next" at bounding box center [391, 325] width 106 height 26
click at [381, 325] on button "Next" at bounding box center [391, 325] width 106 height 26
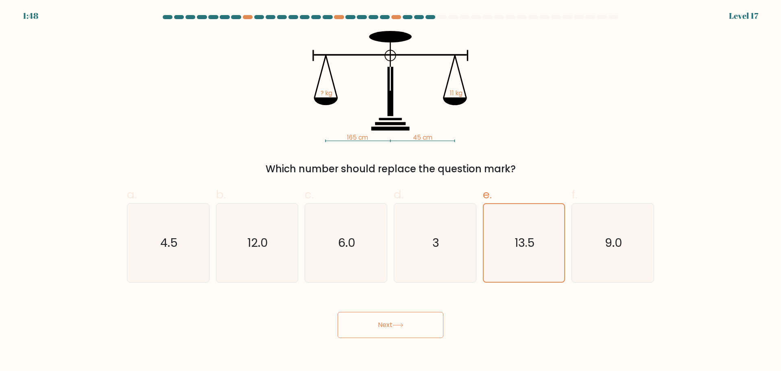
click at [381, 325] on button "Next" at bounding box center [391, 325] width 106 height 26
click at [384, 328] on button "Next" at bounding box center [391, 325] width 106 height 26
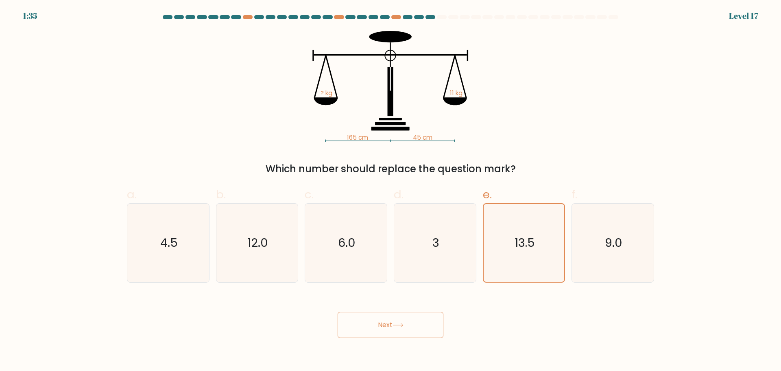
click at [384, 328] on button "Next" at bounding box center [391, 325] width 106 height 26
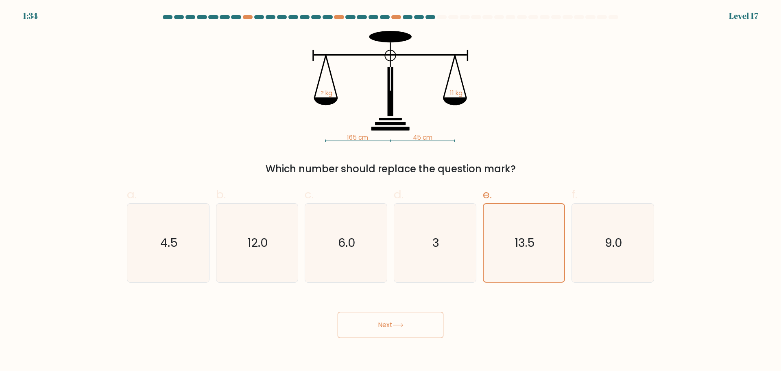
click at [384, 328] on button "Next" at bounding box center [391, 325] width 106 height 26
drag, startPoint x: 384, startPoint y: 328, endPoint x: 385, endPoint y: 321, distance: 6.1
click at [385, 321] on button "Next" at bounding box center [391, 325] width 106 height 26
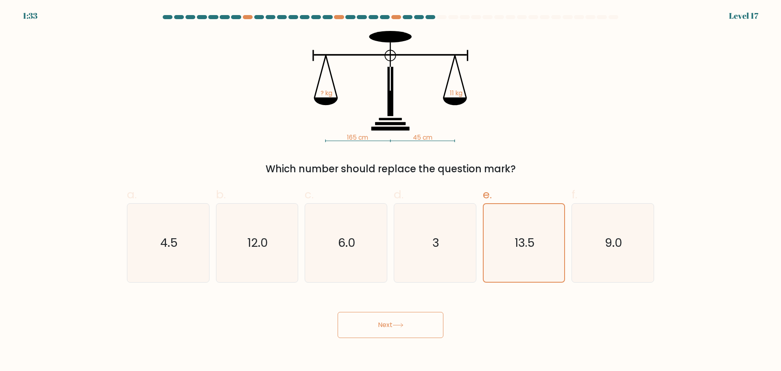
click at [385, 321] on button "Next" at bounding box center [391, 325] width 106 height 26
drag, startPoint x: 385, startPoint y: 321, endPoint x: 404, endPoint y: 323, distance: 18.8
click at [404, 323] on button "Next" at bounding box center [391, 325] width 106 height 26
click at [404, 323] on icon at bounding box center [398, 325] width 11 height 4
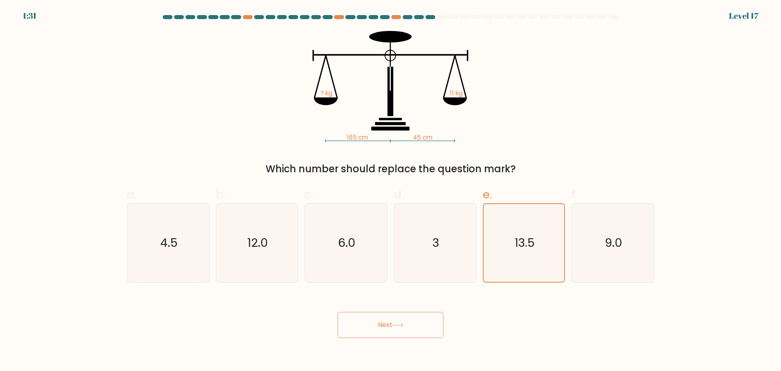
click at [404, 323] on icon at bounding box center [398, 325] width 11 height 4
click at [393, 326] on button "Next" at bounding box center [391, 325] width 106 height 26
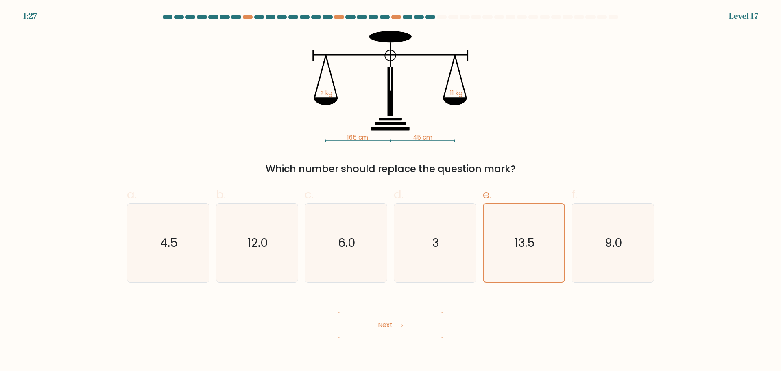
click at [393, 326] on button "Next" at bounding box center [391, 325] width 106 height 26
drag, startPoint x: 393, startPoint y: 326, endPoint x: 373, endPoint y: 330, distance: 20.9
click at [373, 330] on button "Next" at bounding box center [391, 325] width 106 height 26
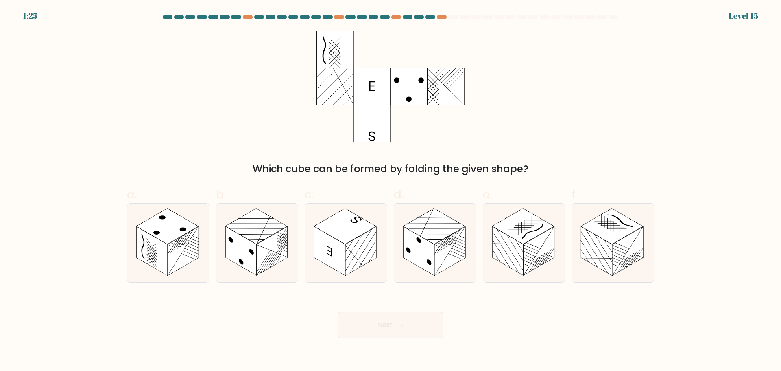
click at [373, 330] on button "Next" at bounding box center [391, 325] width 106 height 26
drag, startPoint x: 373, startPoint y: 330, endPoint x: 376, endPoint y: 327, distance: 4.6
click at [376, 327] on button "Next" at bounding box center [391, 325] width 106 height 26
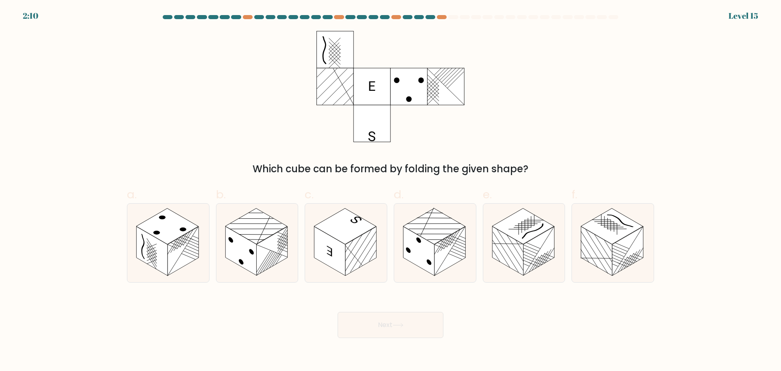
click at [376, 327] on button "Next" at bounding box center [391, 325] width 106 height 26
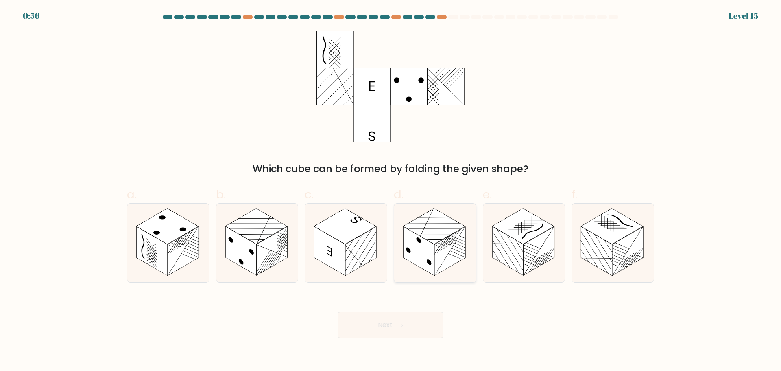
click at [435, 249] on rect at bounding box center [450, 250] width 31 height 49
click at [391, 191] on input "d." at bounding box center [391, 188] width 0 height 5
radio input "true"
click at [354, 250] on rect at bounding box center [360, 250] width 31 height 49
click at [391, 191] on input "c." at bounding box center [391, 188] width 0 height 5
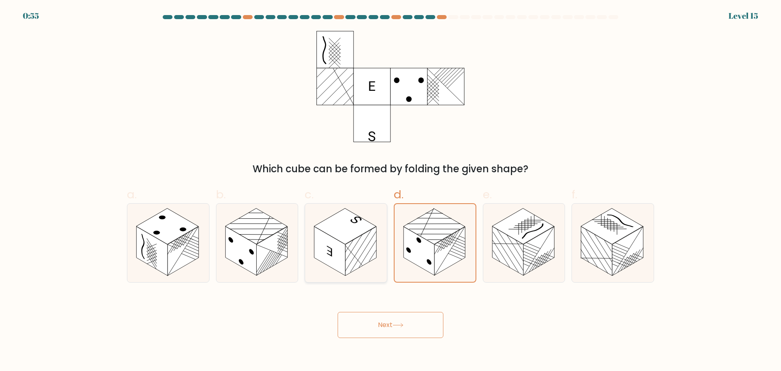
radio input "true"
click at [388, 319] on button "Next" at bounding box center [391, 325] width 106 height 26
click at [385, 324] on button "Next" at bounding box center [391, 325] width 106 height 26
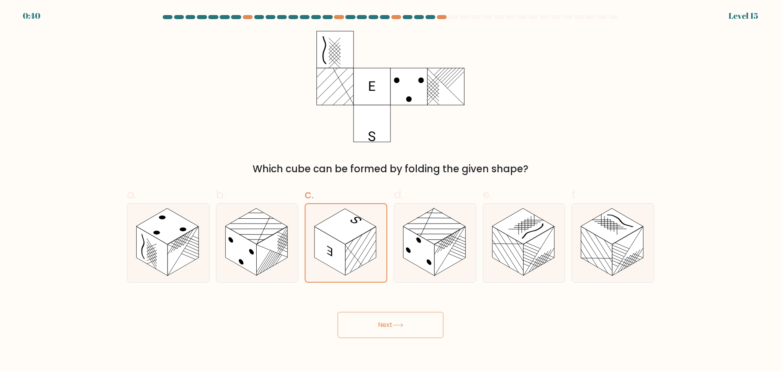
click at [385, 324] on button "Next" at bounding box center [391, 325] width 106 height 26
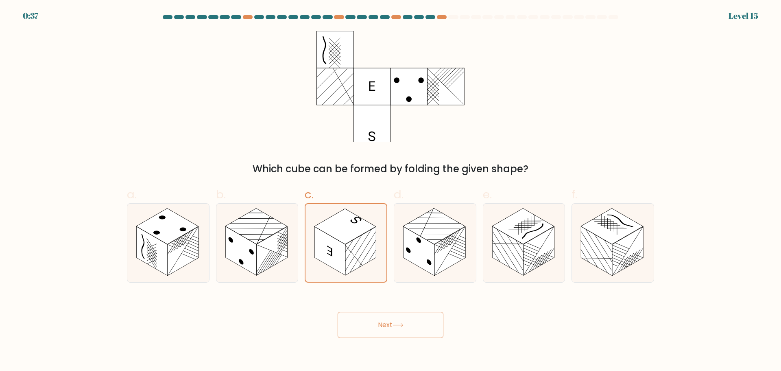
click at [385, 324] on button "Next" at bounding box center [391, 325] width 106 height 26
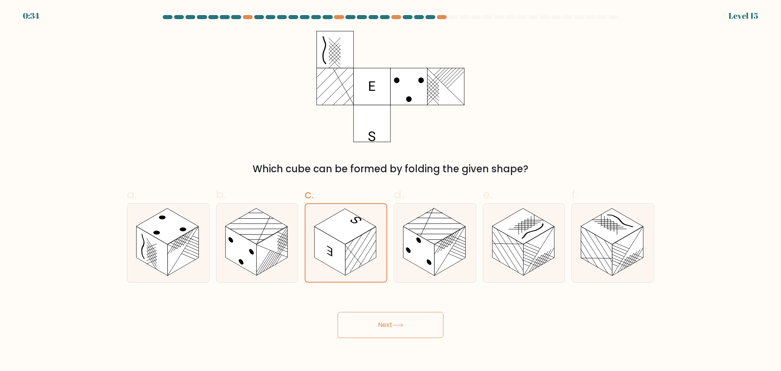
click at [385, 324] on button "Next" at bounding box center [391, 325] width 106 height 26
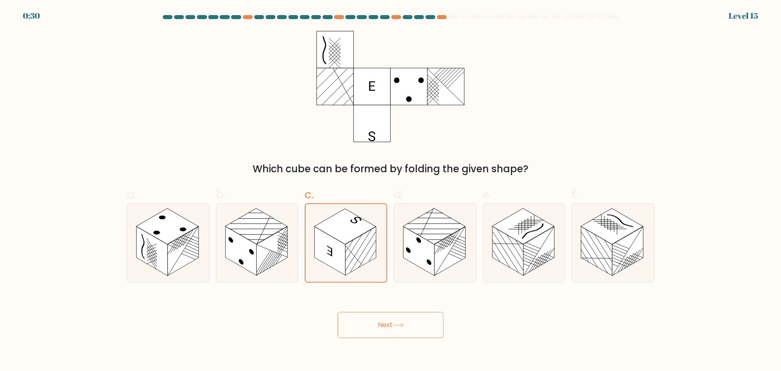
click at [385, 324] on button "Next" at bounding box center [391, 325] width 106 height 26
click at [387, 321] on button "Next" at bounding box center [391, 325] width 106 height 26
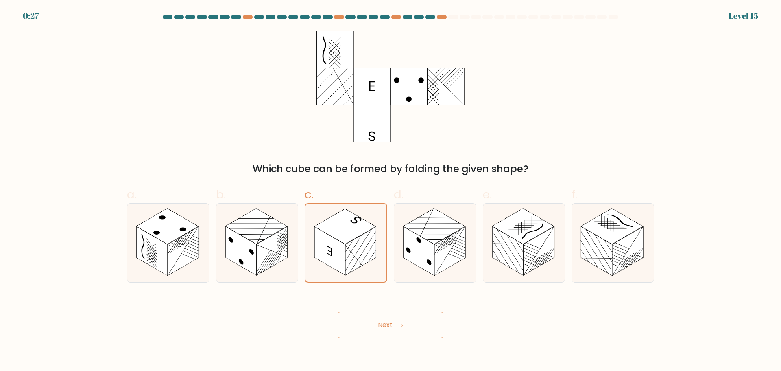
click at [386, 326] on button "Next" at bounding box center [391, 325] width 106 height 26
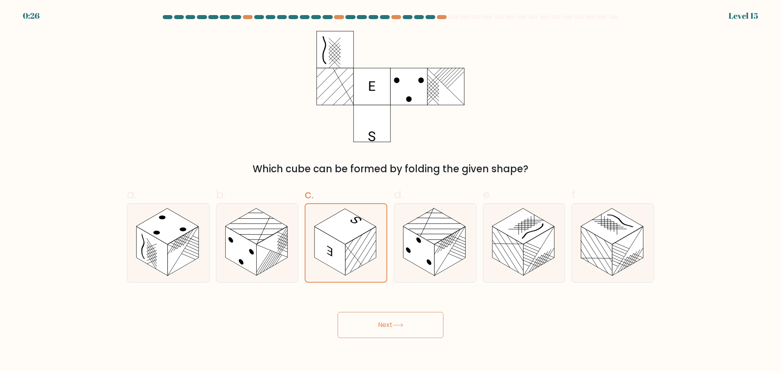
click at [386, 326] on button "Next" at bounding box center [391, 325] width 106 height 26
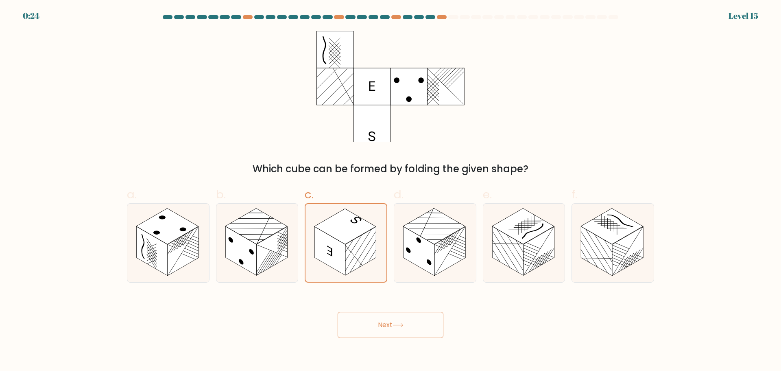
click at [386, 326] on button "Next" at bounding box center [391, 325] width 106 height 26
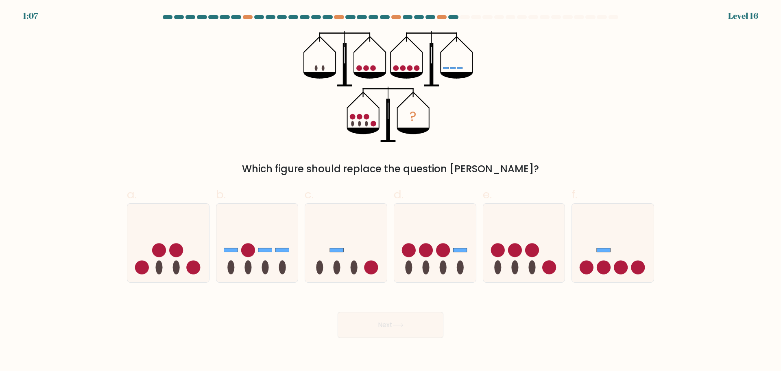
click at [386, 326] on button "Next" at bounding box center [391, 325] width 106 height 26
drag, startPoint x: 386, startPoint y: 326, endPoint x: 437, endPoint y: 270, distance: 75.2
click at [437, 270] on form at bounding box center [390, 176] width 781 height 323
click at [443, 242] on icon at bounding box center [435, 243] width 82 height 68
click at [391, 191] on input "d." at bounding box center [391, 188] width 0 height 5
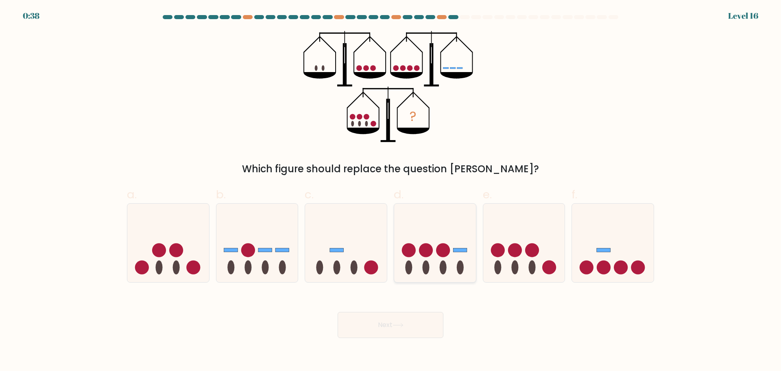
radio input "true"
click at [384, 328] on button "Next" at bounding box center [391, 325] width 106 height 26
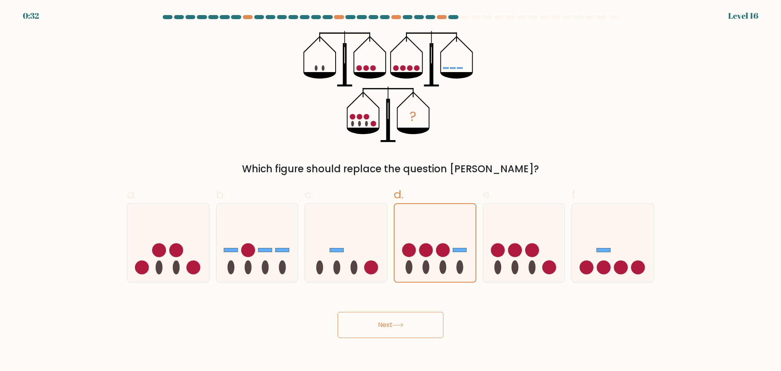
click at [384, 328] on button "Next" at bounding box center [391, 325] width 106 height 26
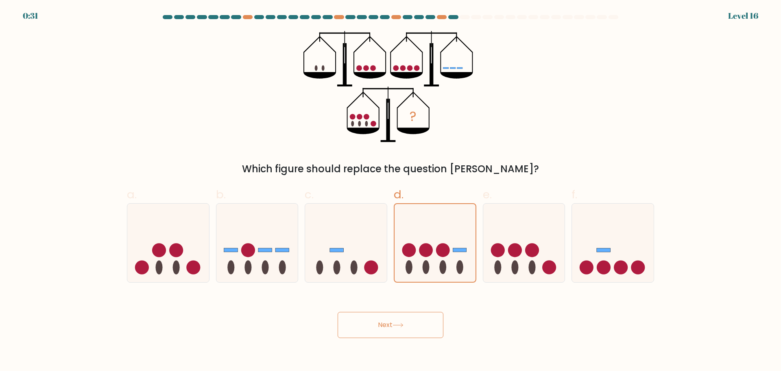
click at [384, 328] on button "Next" at bounding box center [391, 325] width 106 height 26
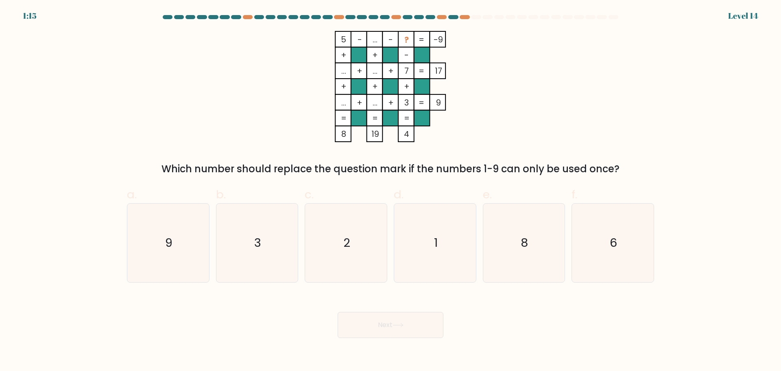
click at [384, 328] on button "Next" at bounding box center [391, 325] width 106 height 26
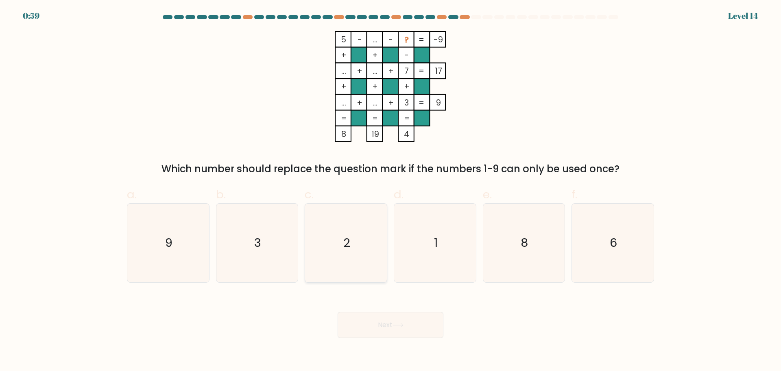
click at [362, 229] on icon "2" at bounding box center [346, 242] width 79 height 79
click at [391, 191] on input "c. 2" at bounding box center [391, 188] width 0 height 5
radio input "true"
click at [387, 325] on button "Next" at bounding box center [391, 325] width 106 height 26
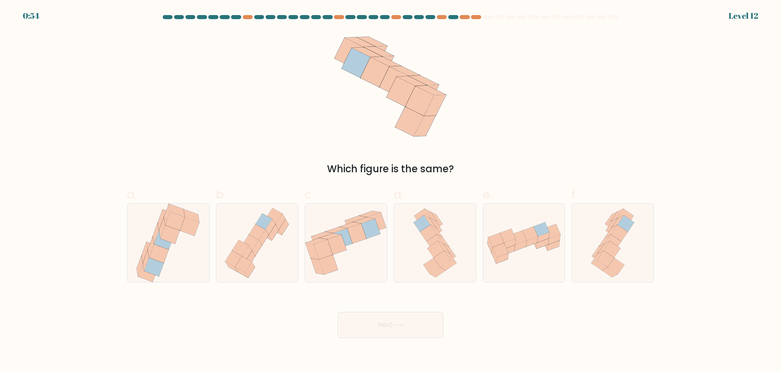
click at [387, 325] on button "Next" at bounding box center [391, 325] width 106 height 26
click at [524, 262] on icon at bounding box center [524, 242] width 82 height 45
click at [391, 191] on input "e." at bounding box center [391, 188] width 0 height 5
radio input "true"
click at [607, 266] on icon at bounding box center [605, 258] width 17 height 16
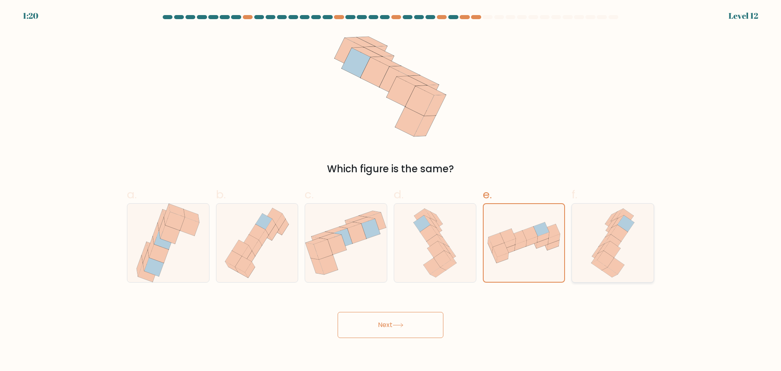
click at [391, 191] on input "f." at bounding box center [391, 188] width 0 height 5
radio input "true"
click at [607, 266] on icon at bounding box center [606, 258] width 17 height 16
click at [391, 191] on input "f." at bounding box center [391, 188] width 0 height 5
click at [607, 266] on icon at bounding box center [606, 258] width 17 height 16
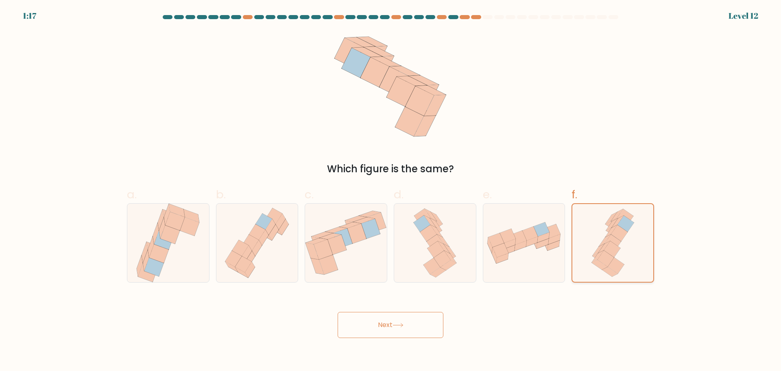
click at [391, 191] on input "f." at bounding box center [391, 188] width 0 height 5
click at [605, 266] on icon at bounding box center [600, 265] width 16 height 10
click at [391, 191] on input "f." at bounding box center [391, 188] width 0 height 5
click at [384, 322] on button "Next" at bounding box center [391, 325] width 106 height 26
